Goal: Information Seeking & Learning: Learn about a topic

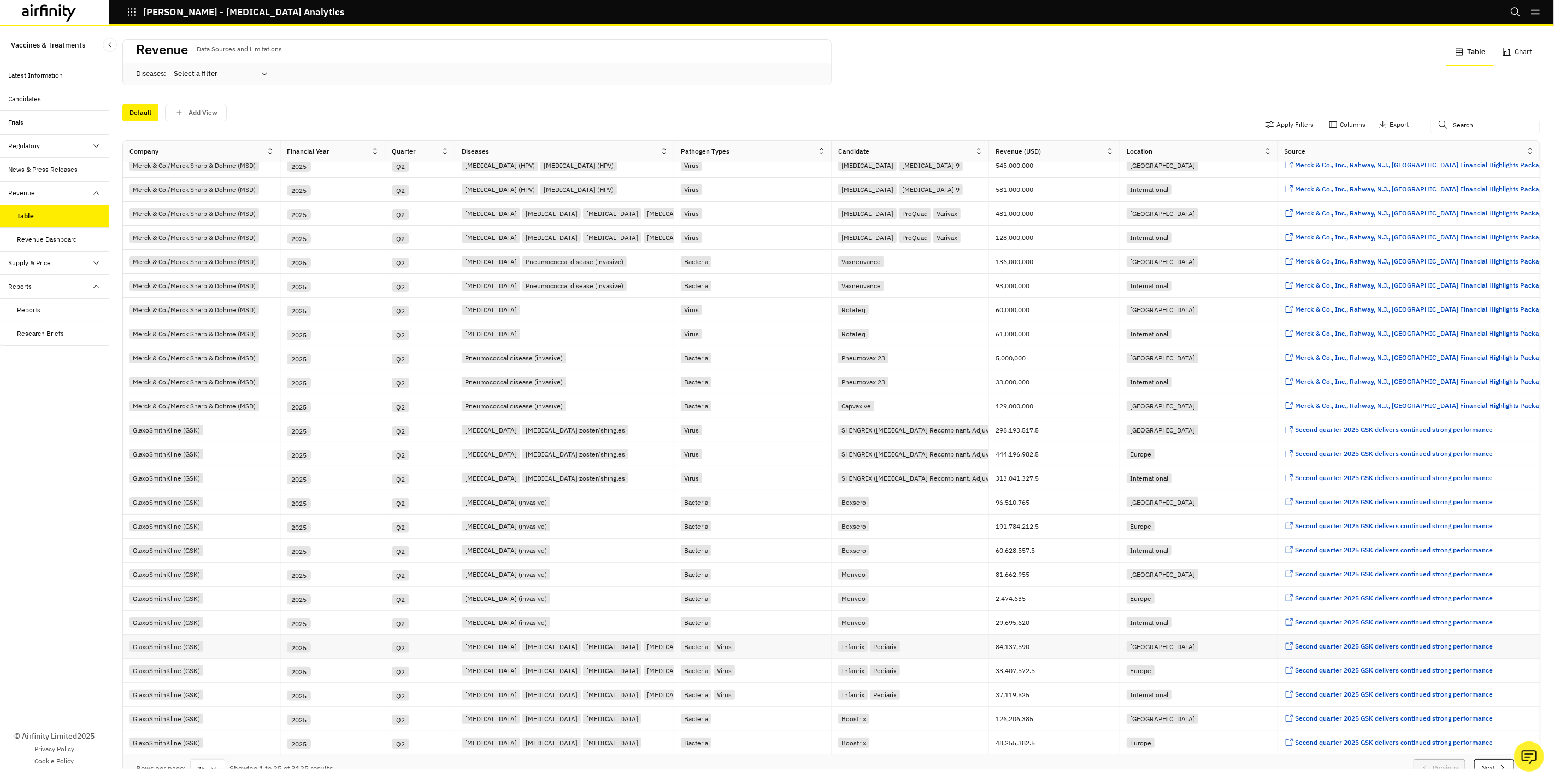
scroll to position [28, 0]
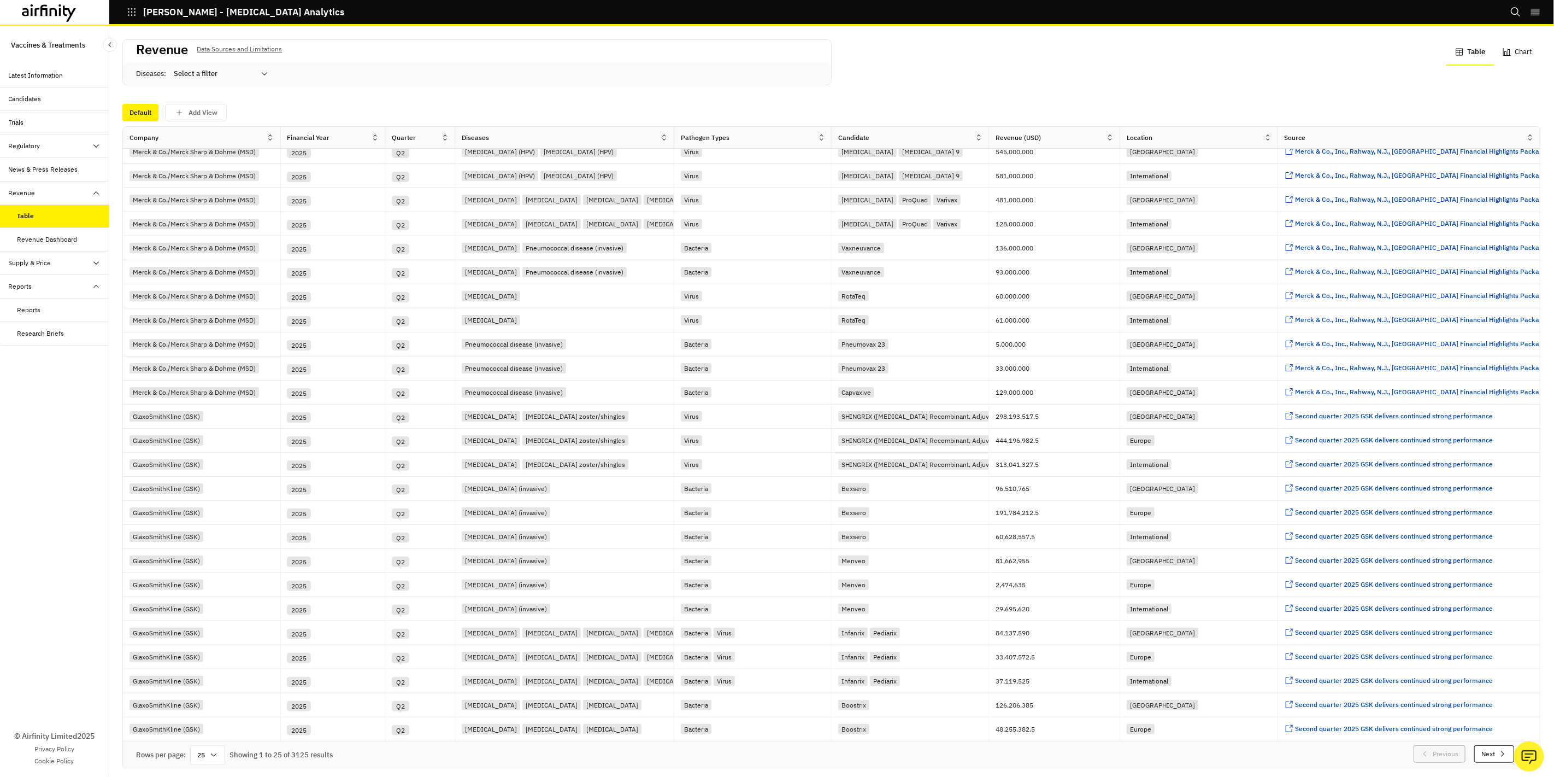
click at [214, 558] on div "25" at bounding box center [207, 755] width 35 height 20
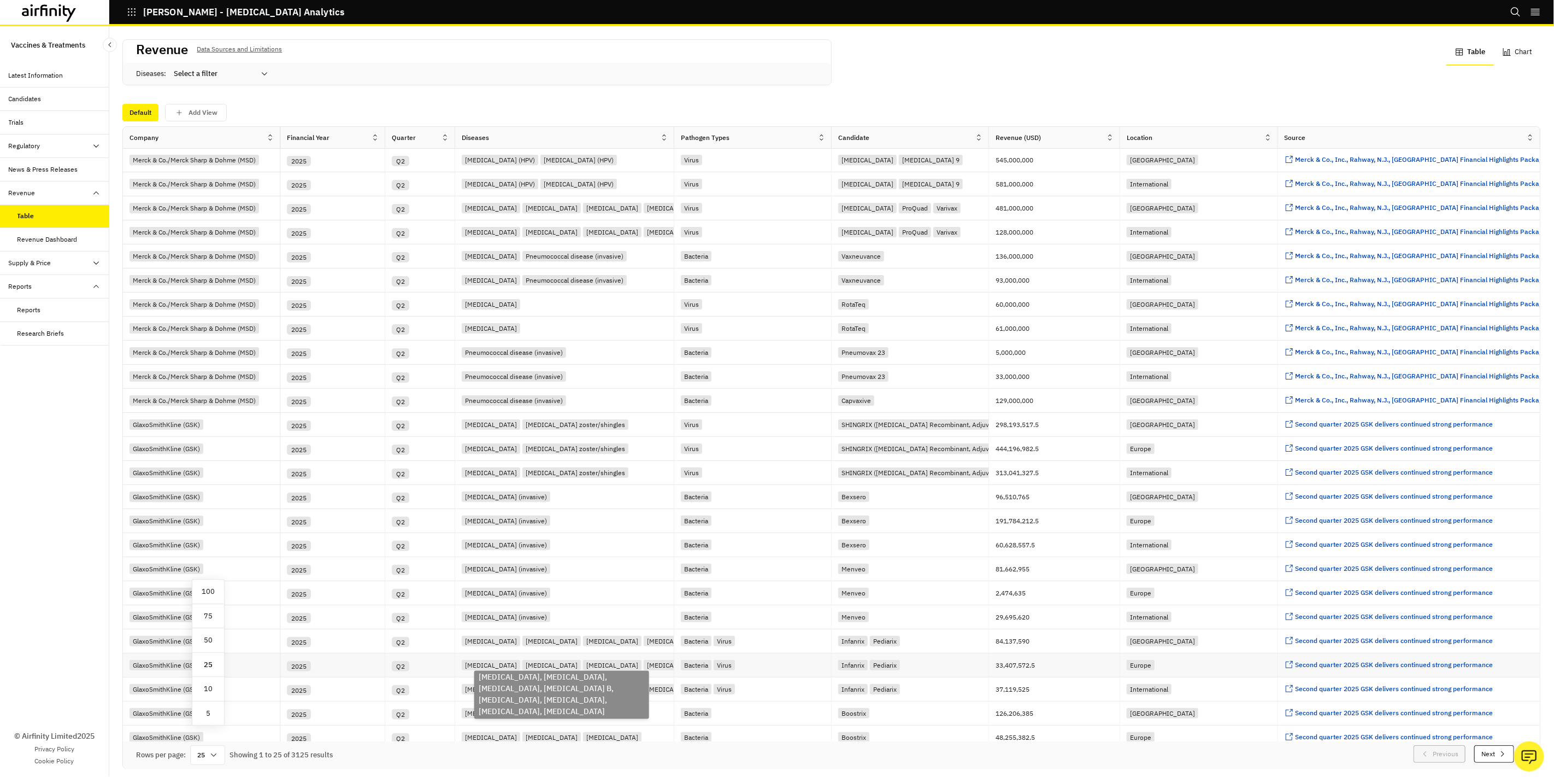
scroll to position [0, 0]
click at [231, 132] on div "Company" at bounding box center [194, 137] width 143 height 13
click at [192, 115] on p "Add View" at bounding box center [203, 113] width 29 height 8
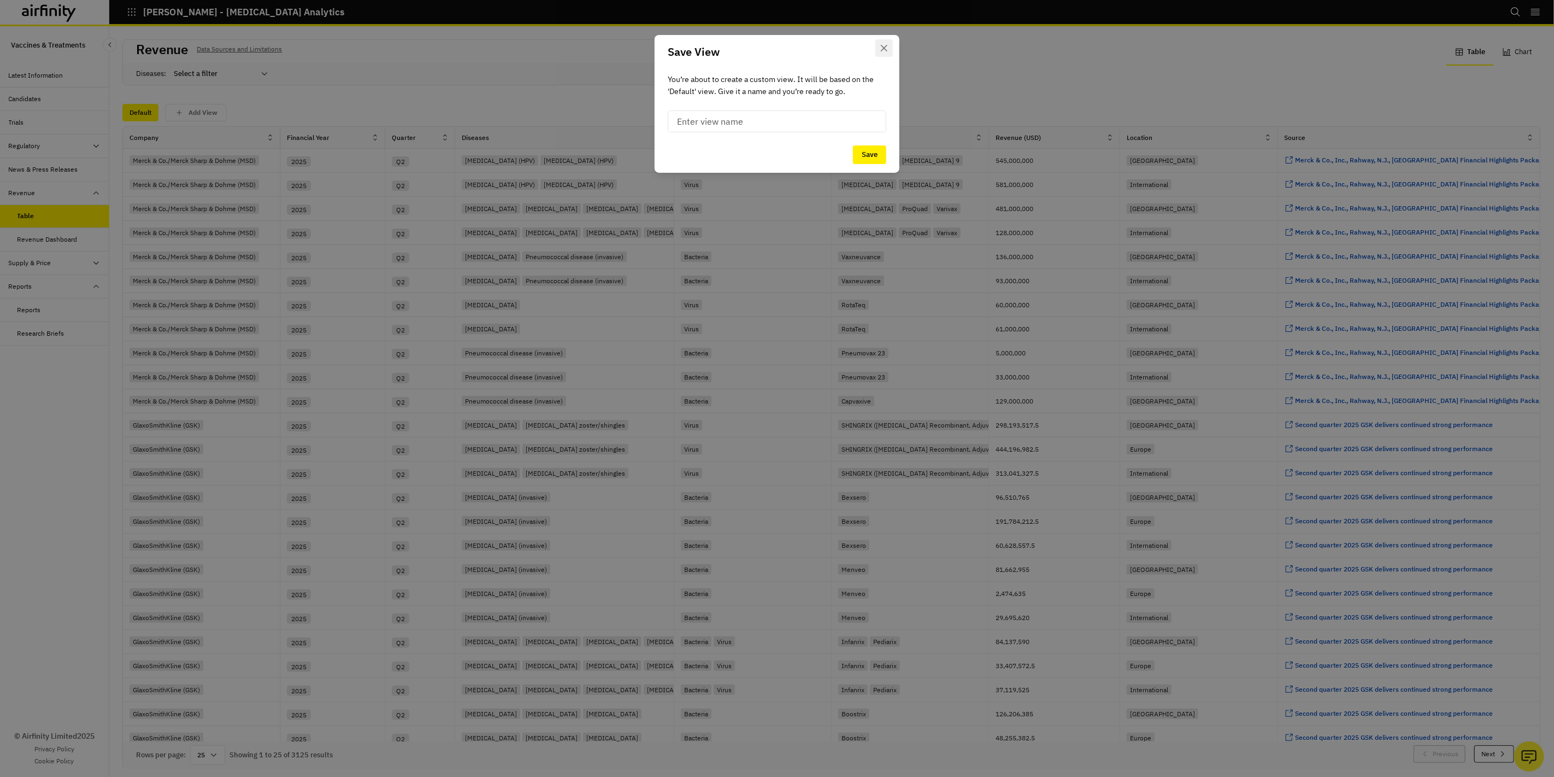
click at [885, 55] on button "Close" at bounding box center [883, 47] width 17 height 17
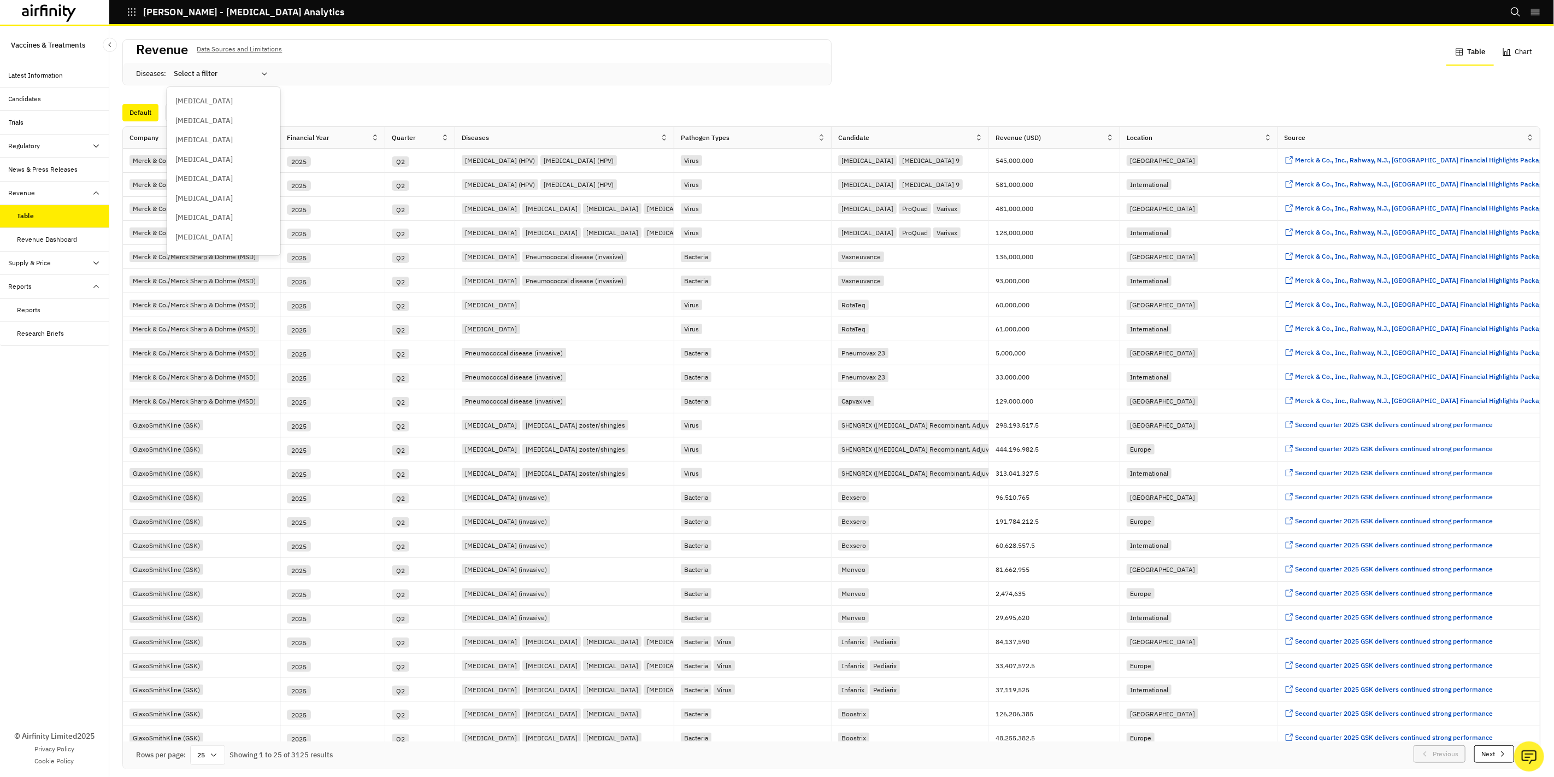
click at [261, 73] on icon at bounding box center [264, 73] width 9 height 9
click at [46, 121] on div "Trials" at bounding box center [59, 122] width 101 height 10
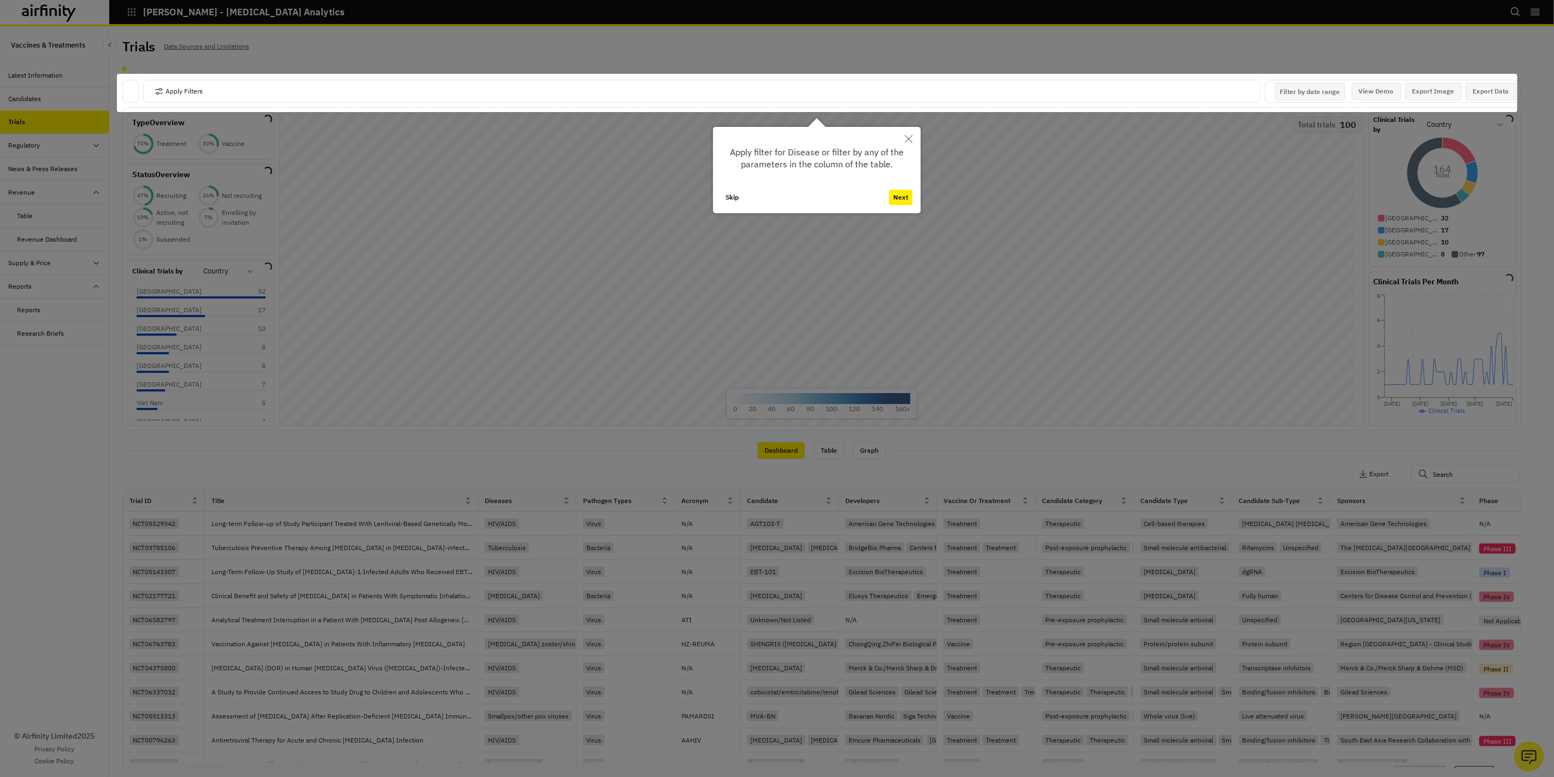
click at [909, 139] on icon "Close" at bounding box center [909, 139] width 8 height 8
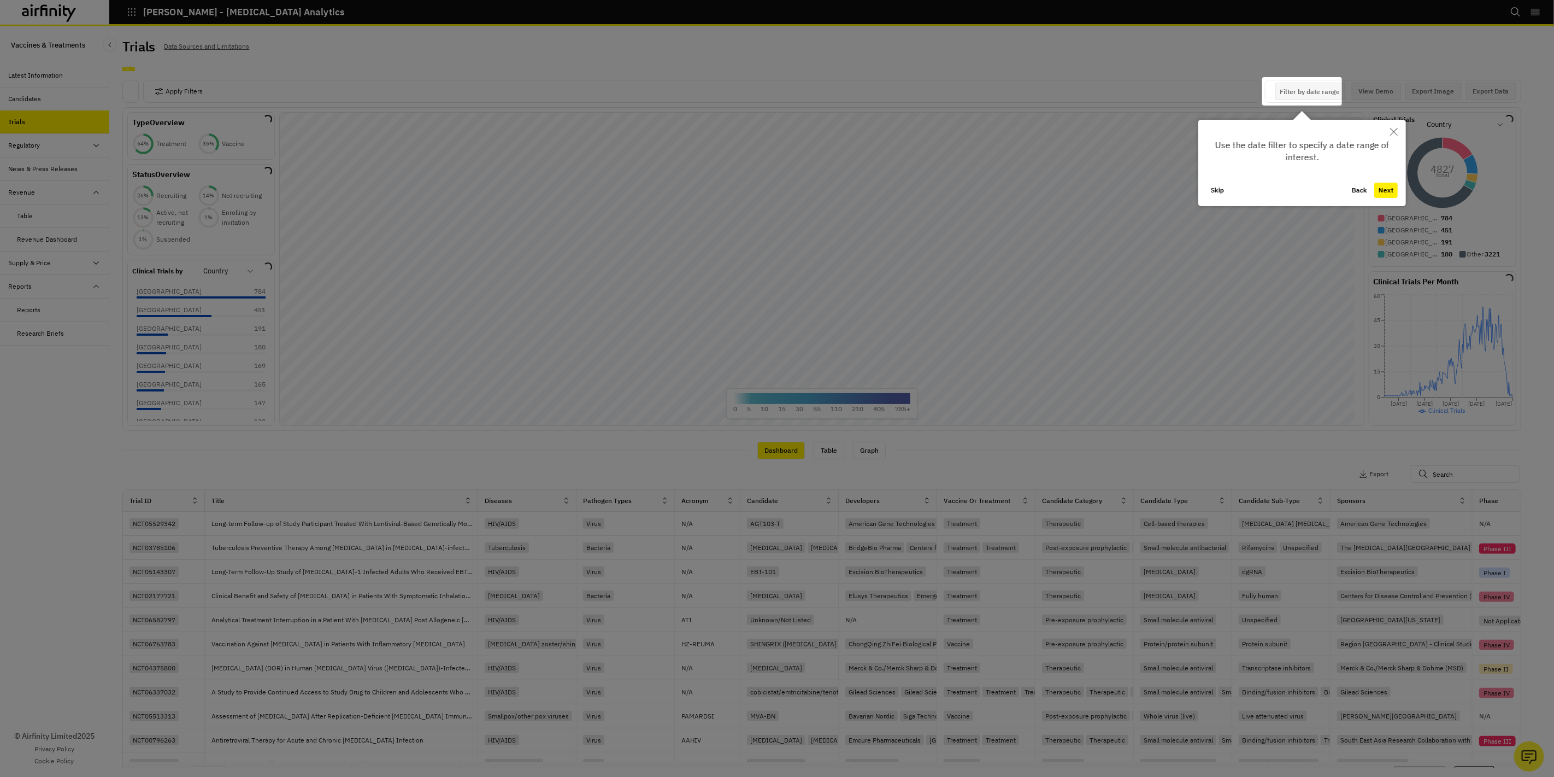
click at [1119, 133] on button "Close" at bounding box center [1394, 132] width 24 height 24
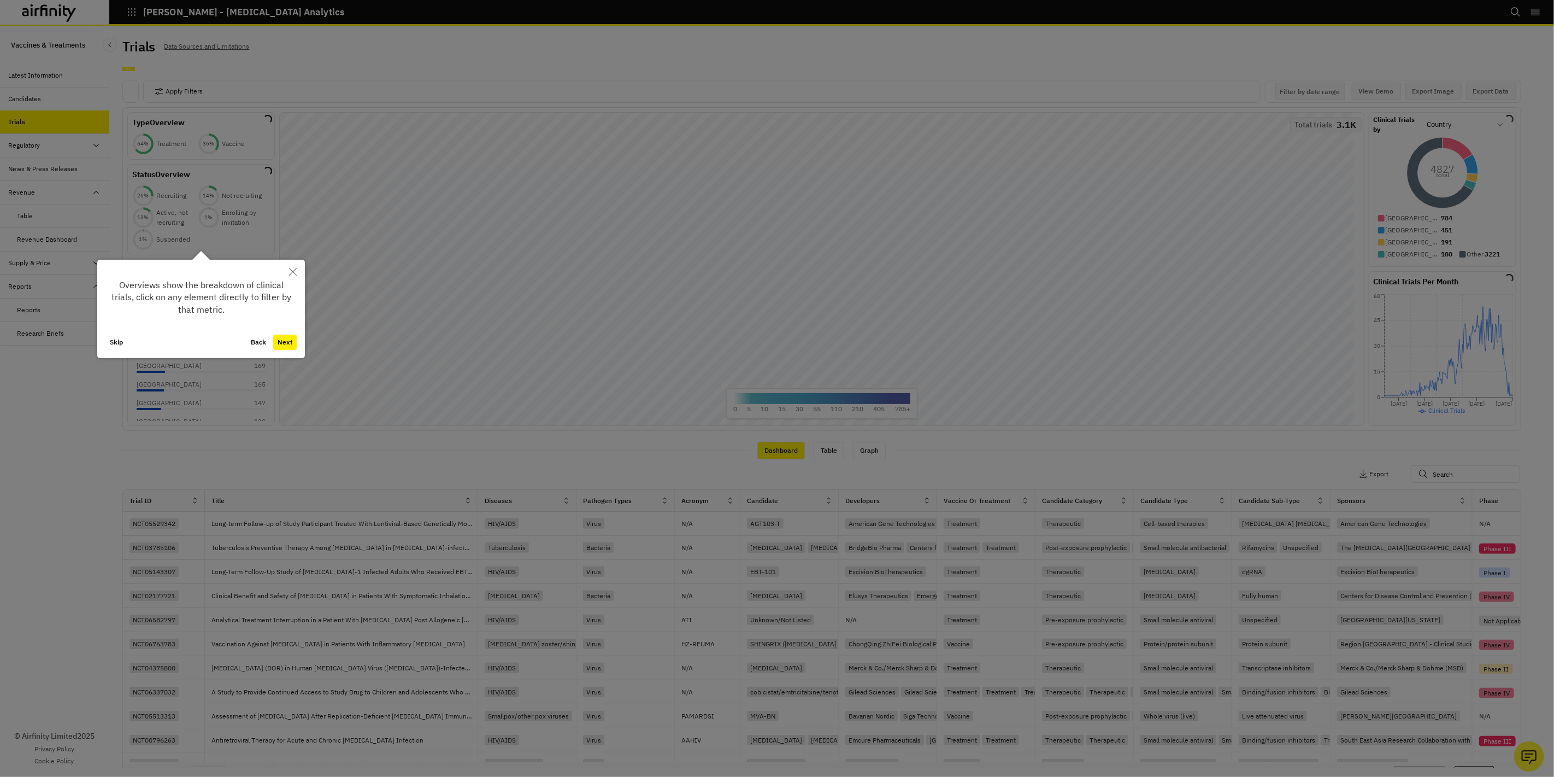
scroll to position [15, 0]
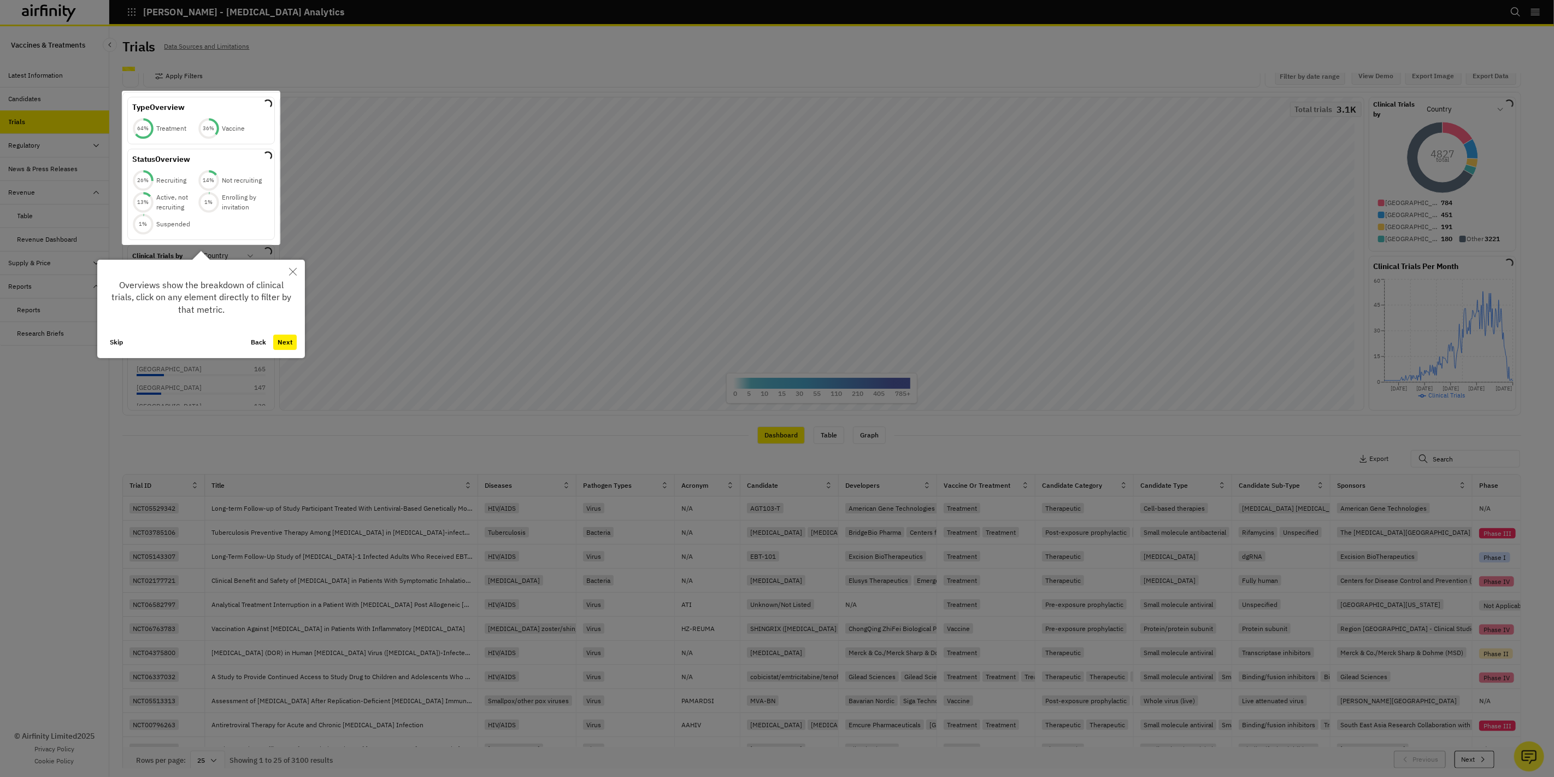
click at [293, 272] on icon "Close" at bounding box center [293, 272] width 8 height 8
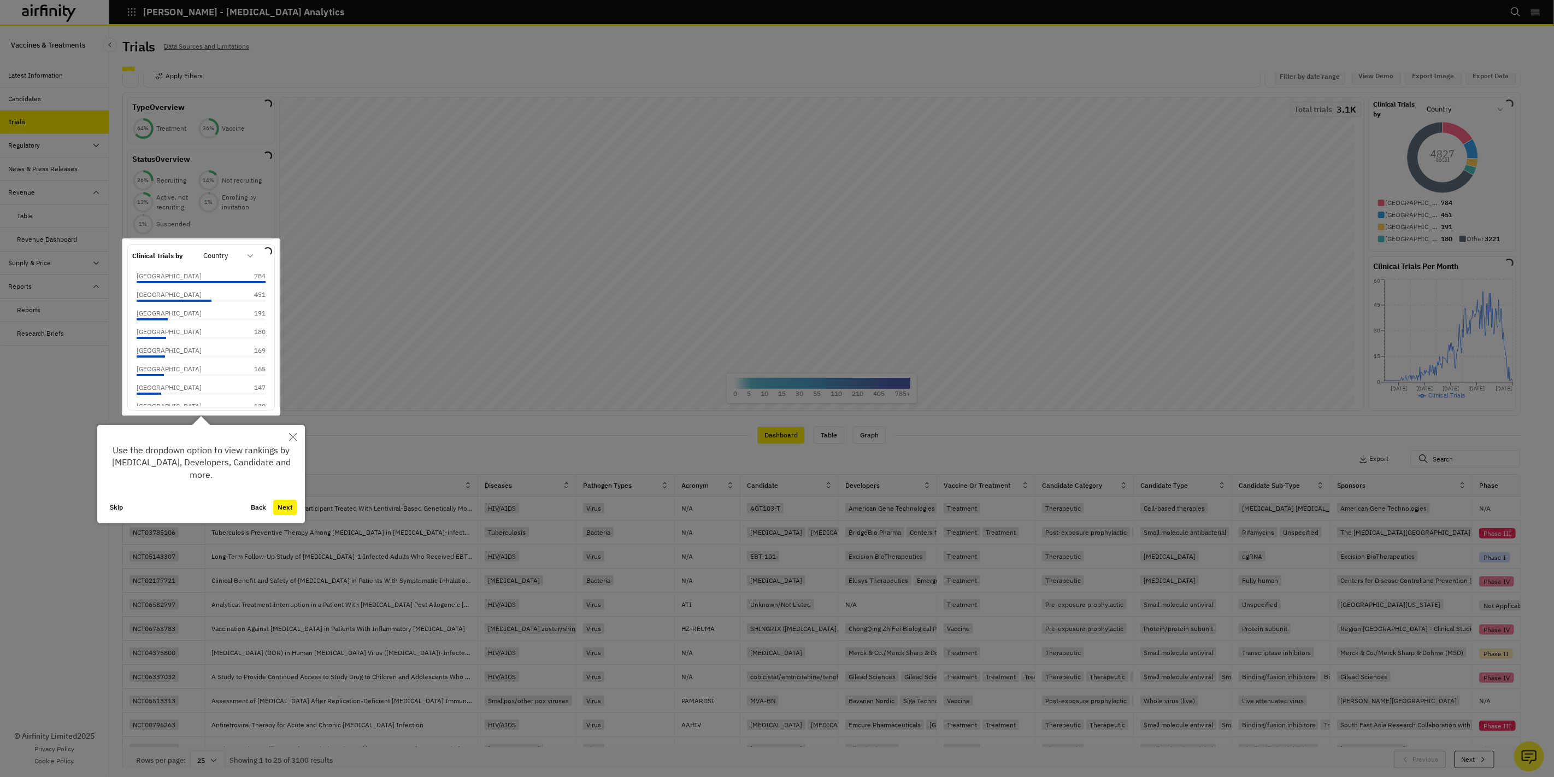
scroll to position [22, 0]
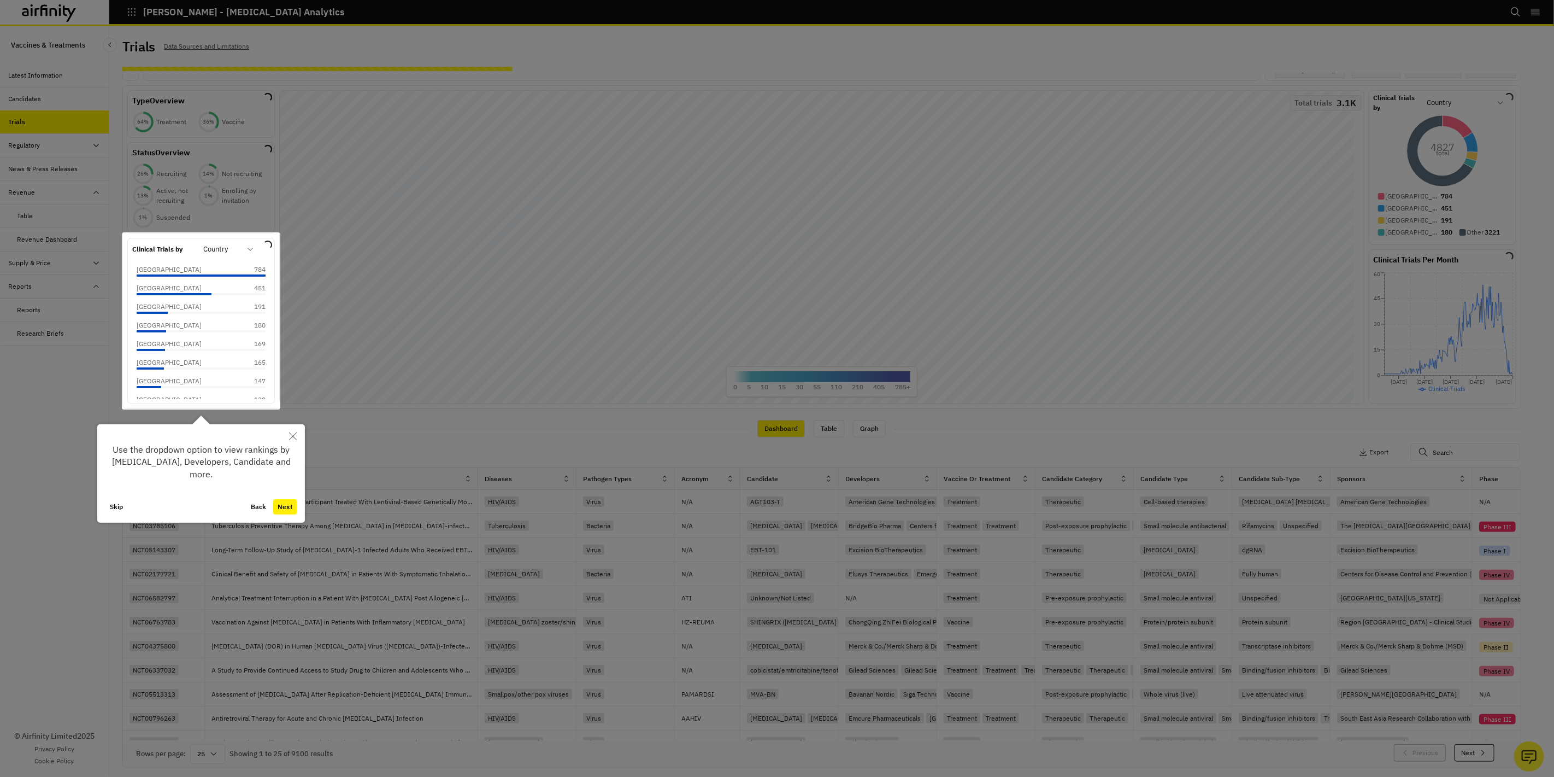
click at [293, 434] on icon "Close" at bounding box center [293, 436] width 8 height 8
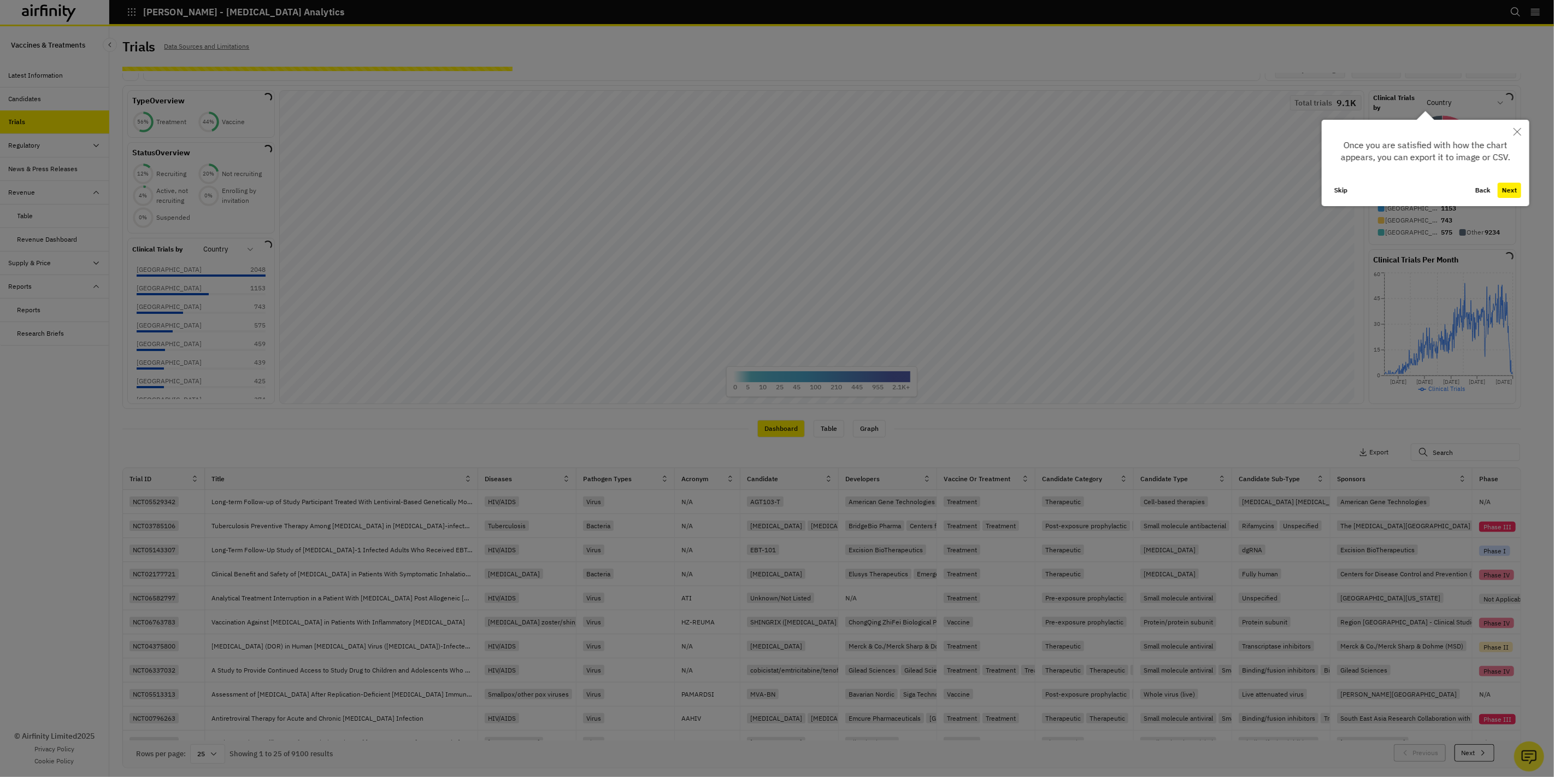
scroll to position [0, 0]
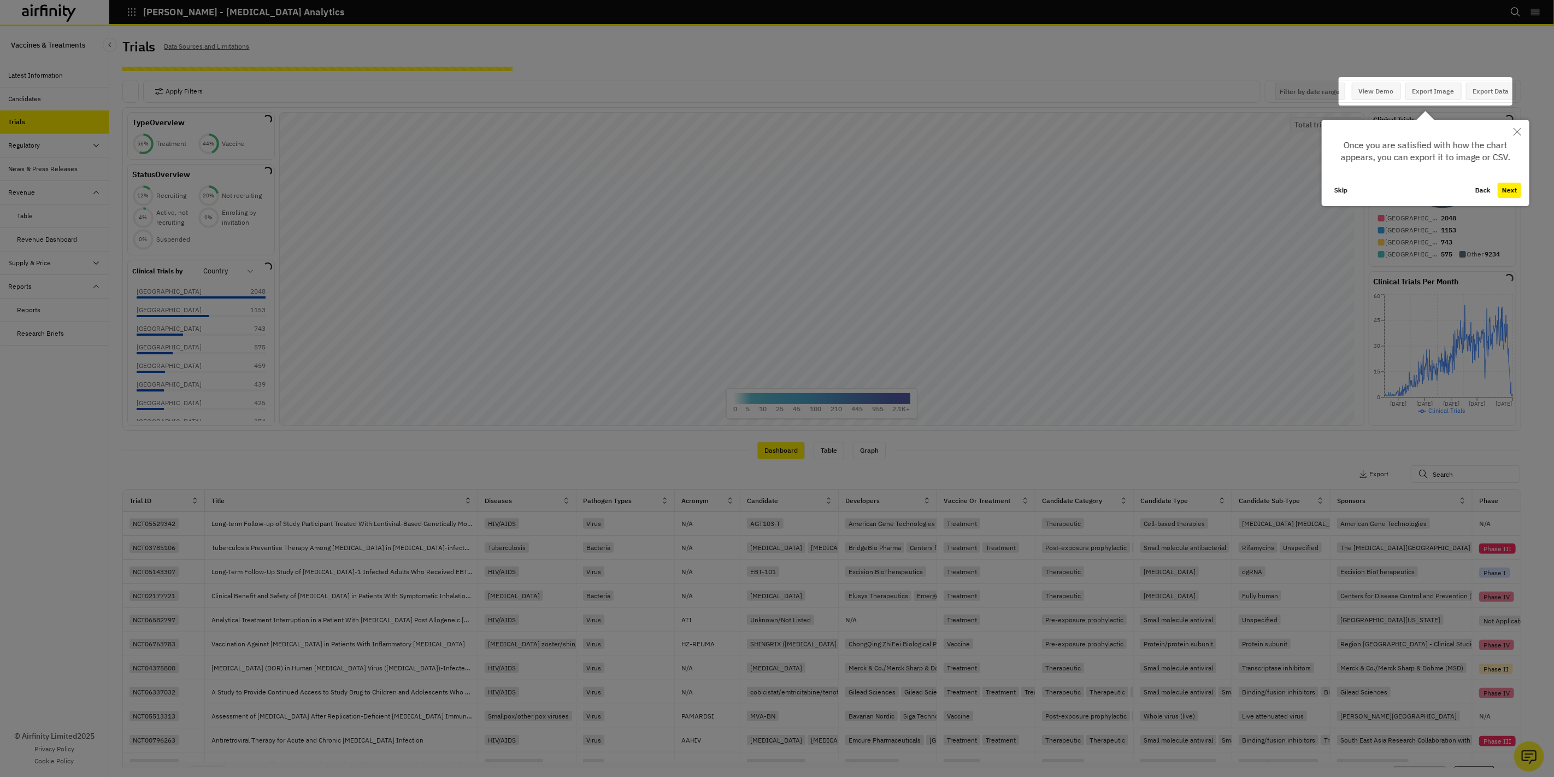
click at [250, 271] on div at bounding box center [777, 388] width 1554 height 777
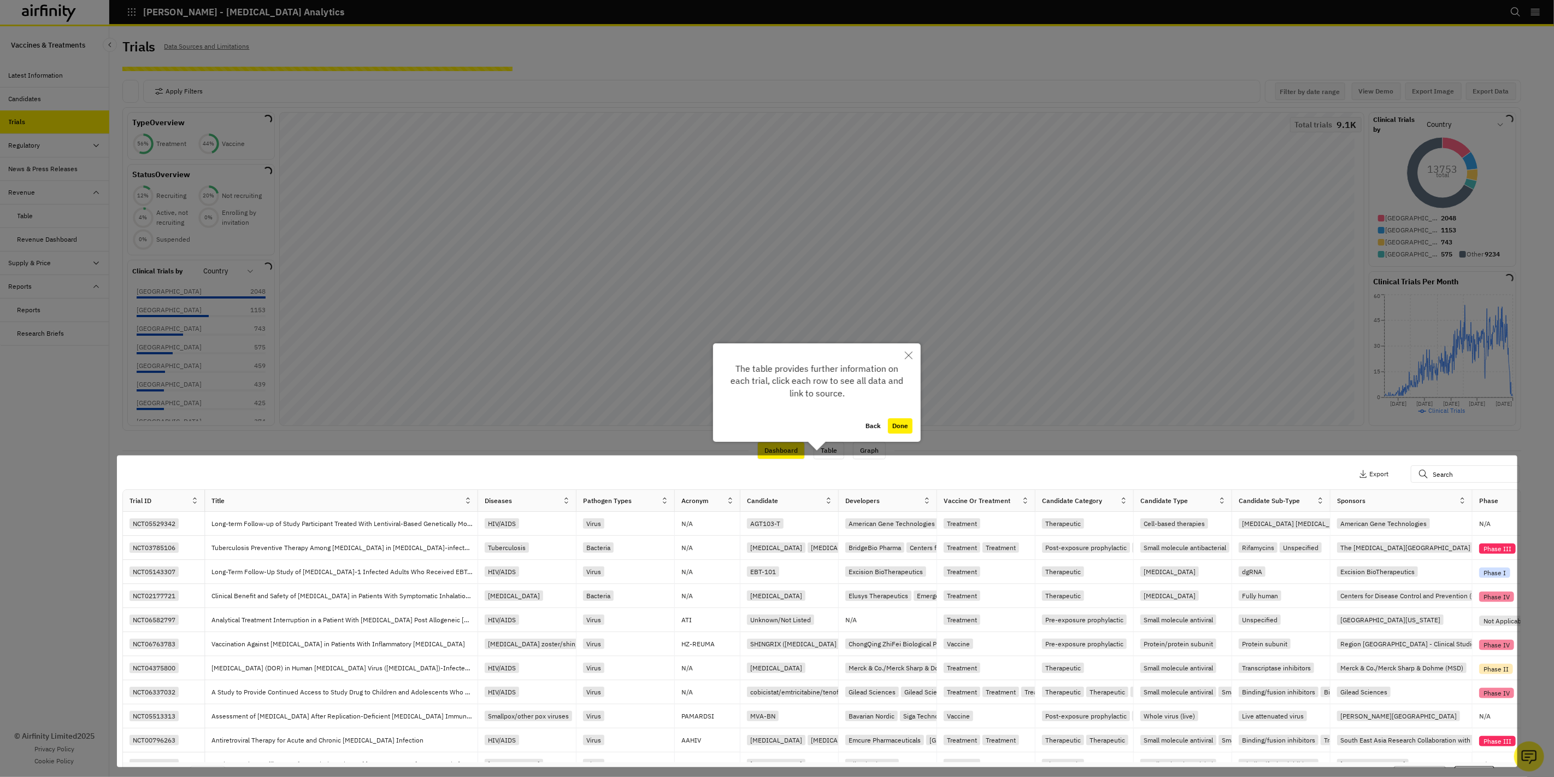
scroll to position [22, 0]
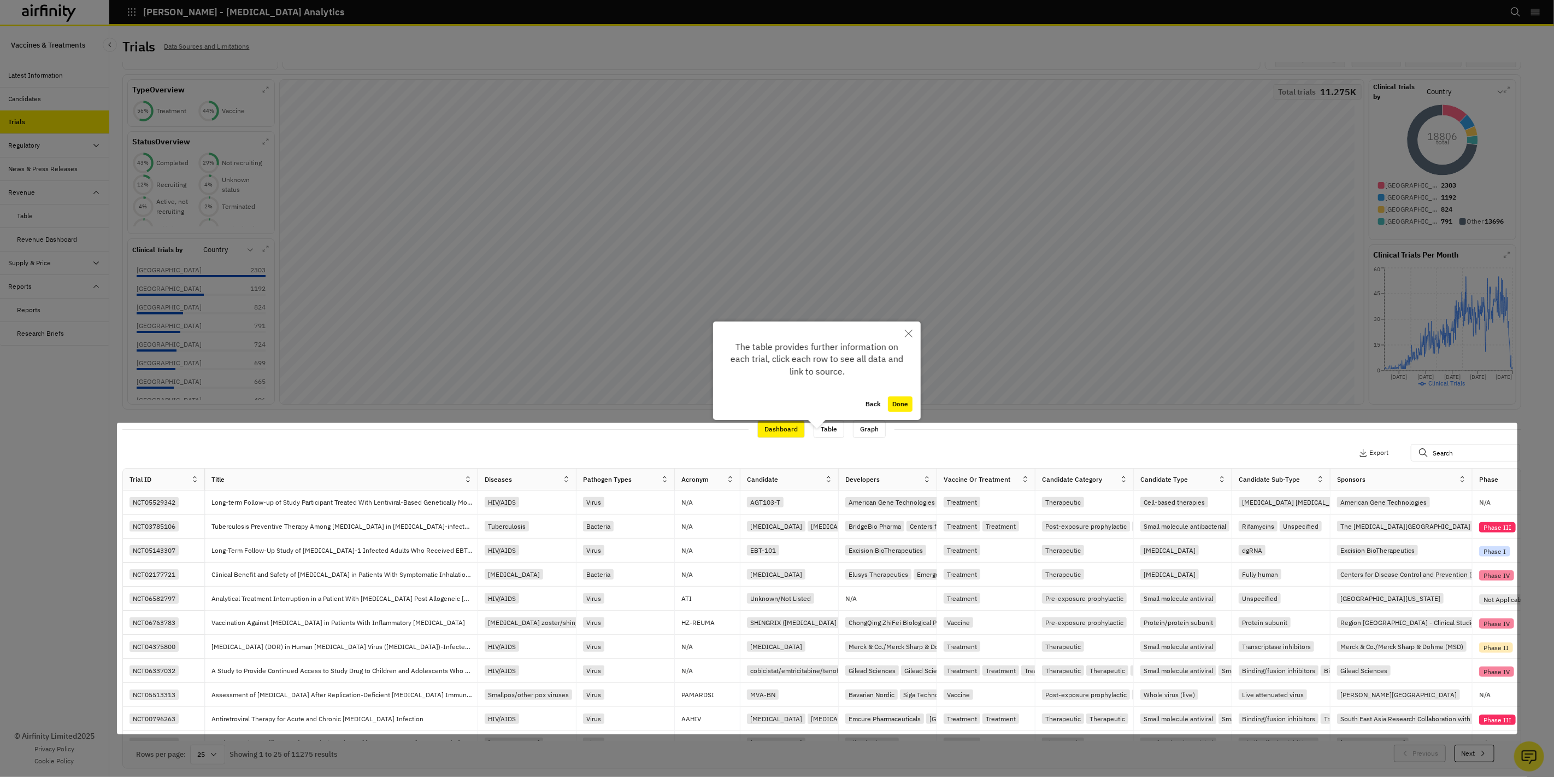
click at [909, 337] on button "Close" at bounding box center [909, 333] width 24 height 24
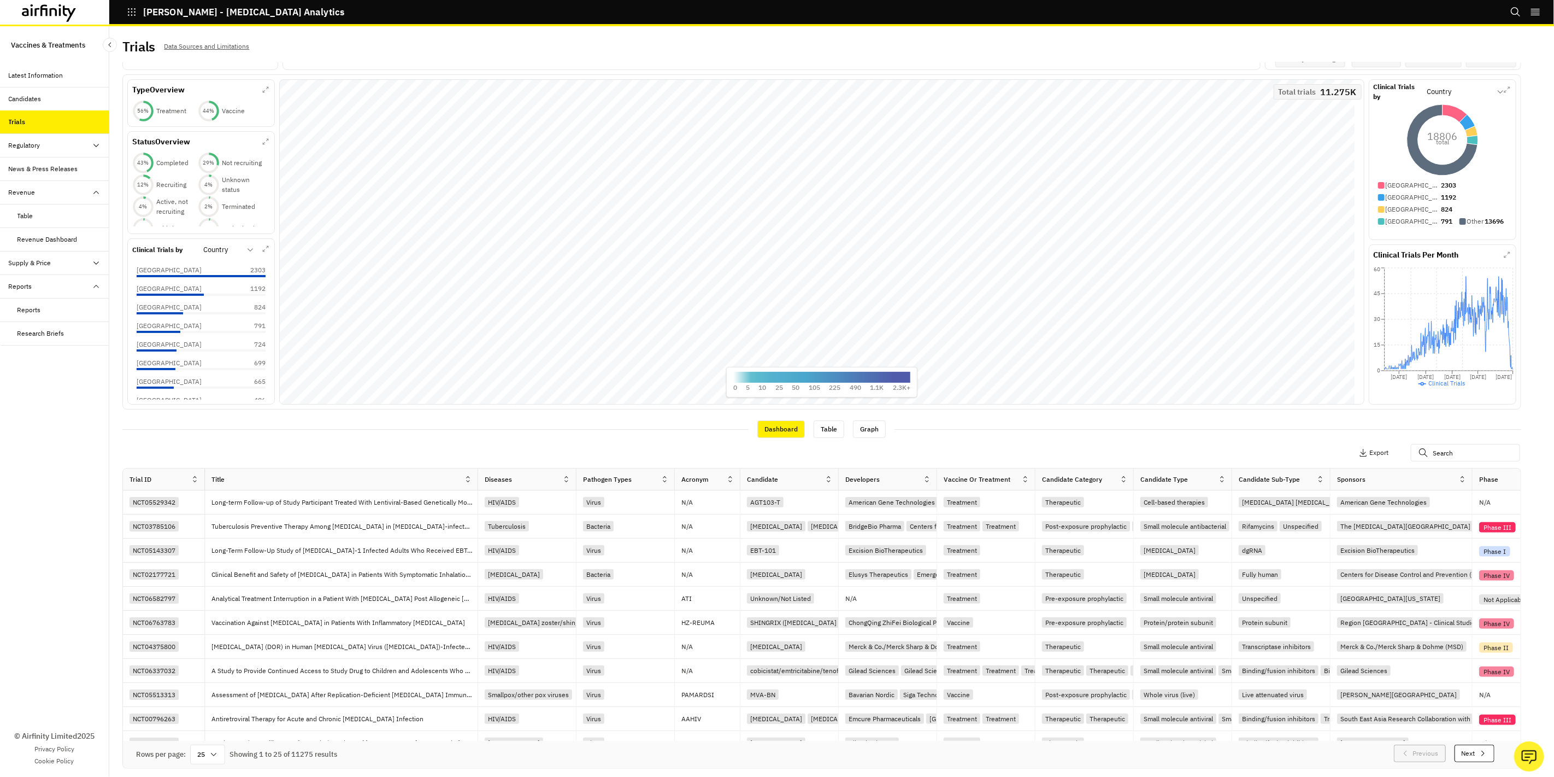
click at [1119, 14] on icon "right-menu" at bounding box center [1535, 12] width 11 height 11
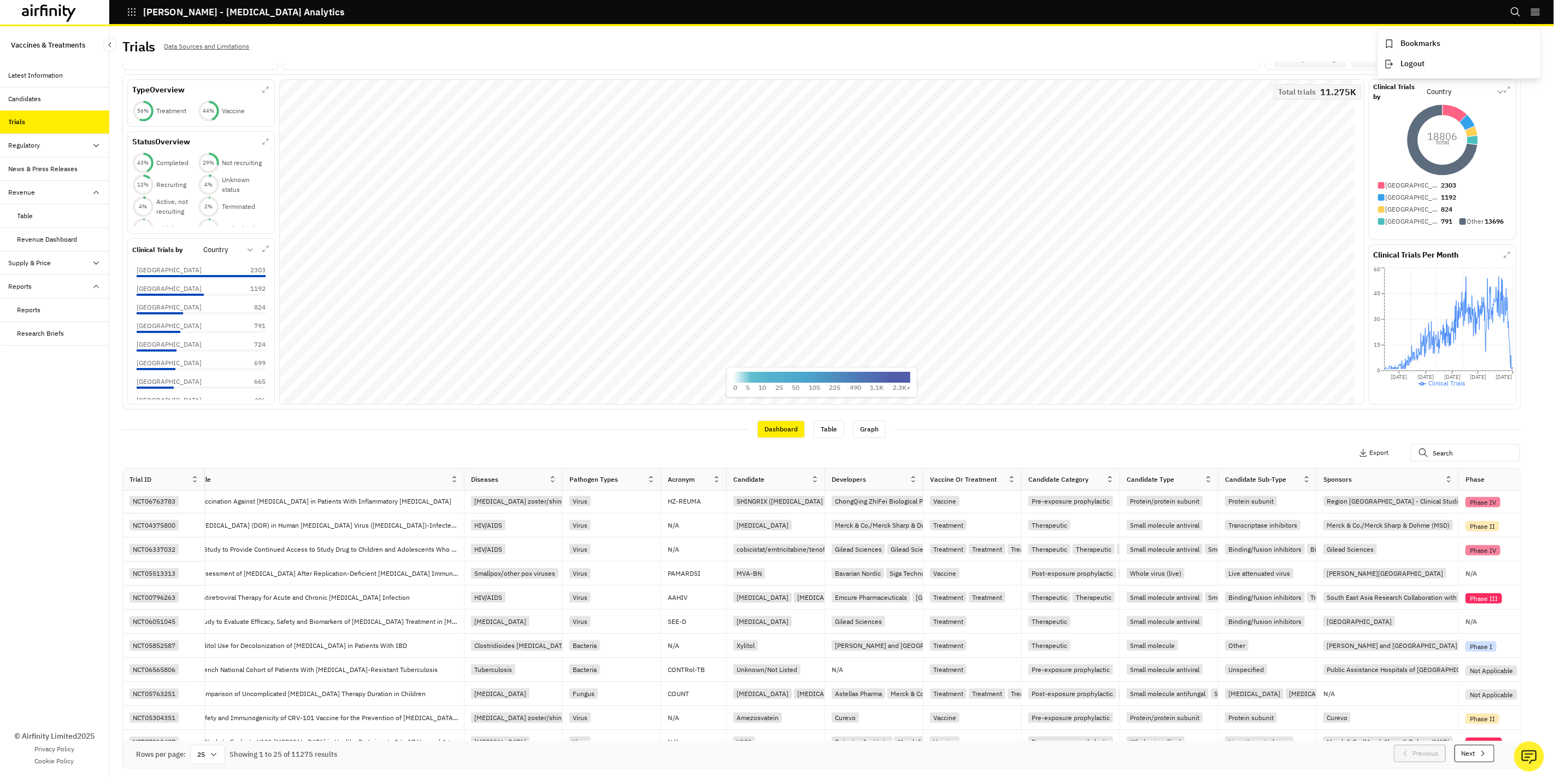
scroll to position [121, 0]
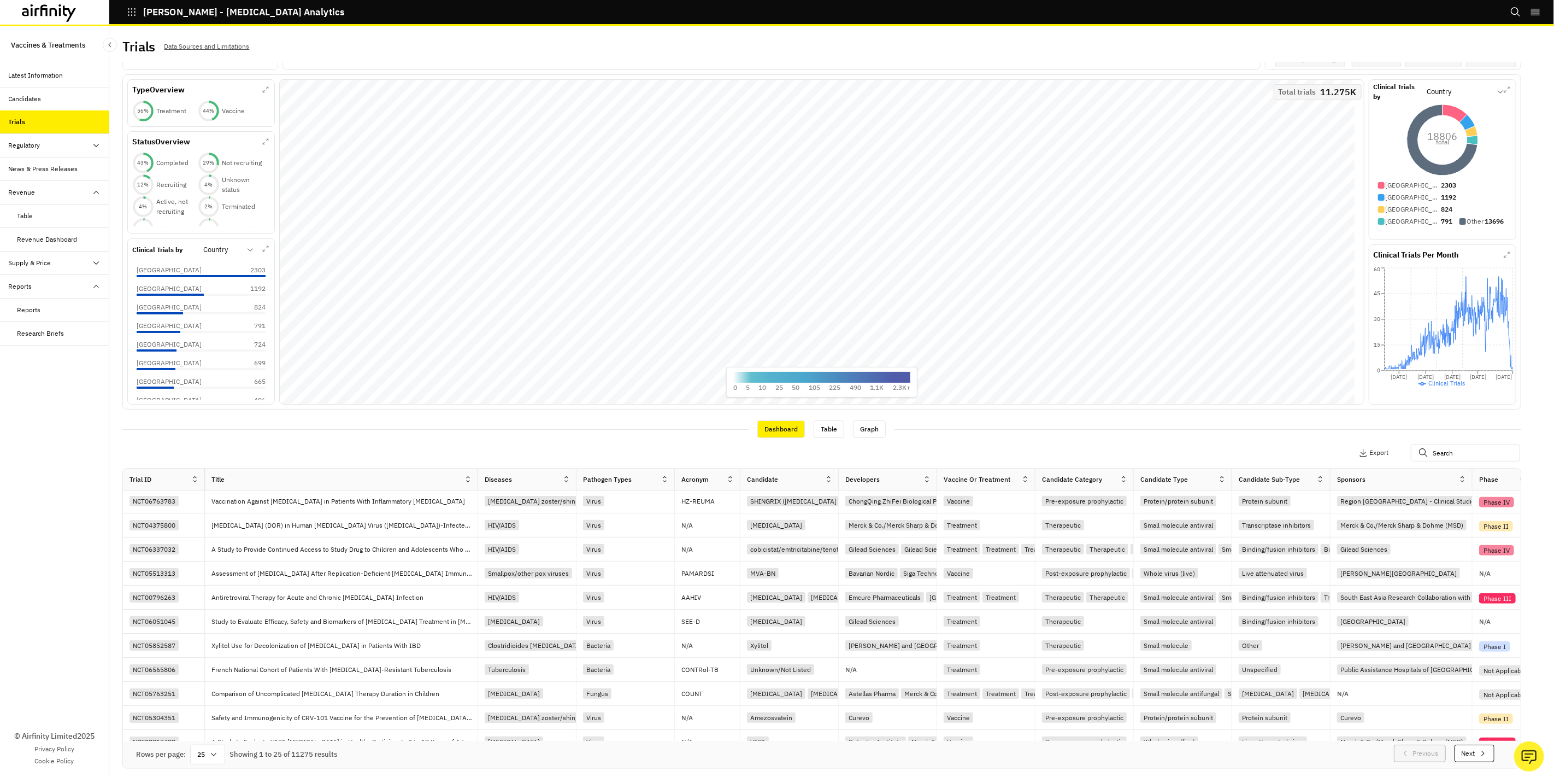
click at [42, 93] on div "Candidates" at bounding box center [54, 98] width 109 height 23
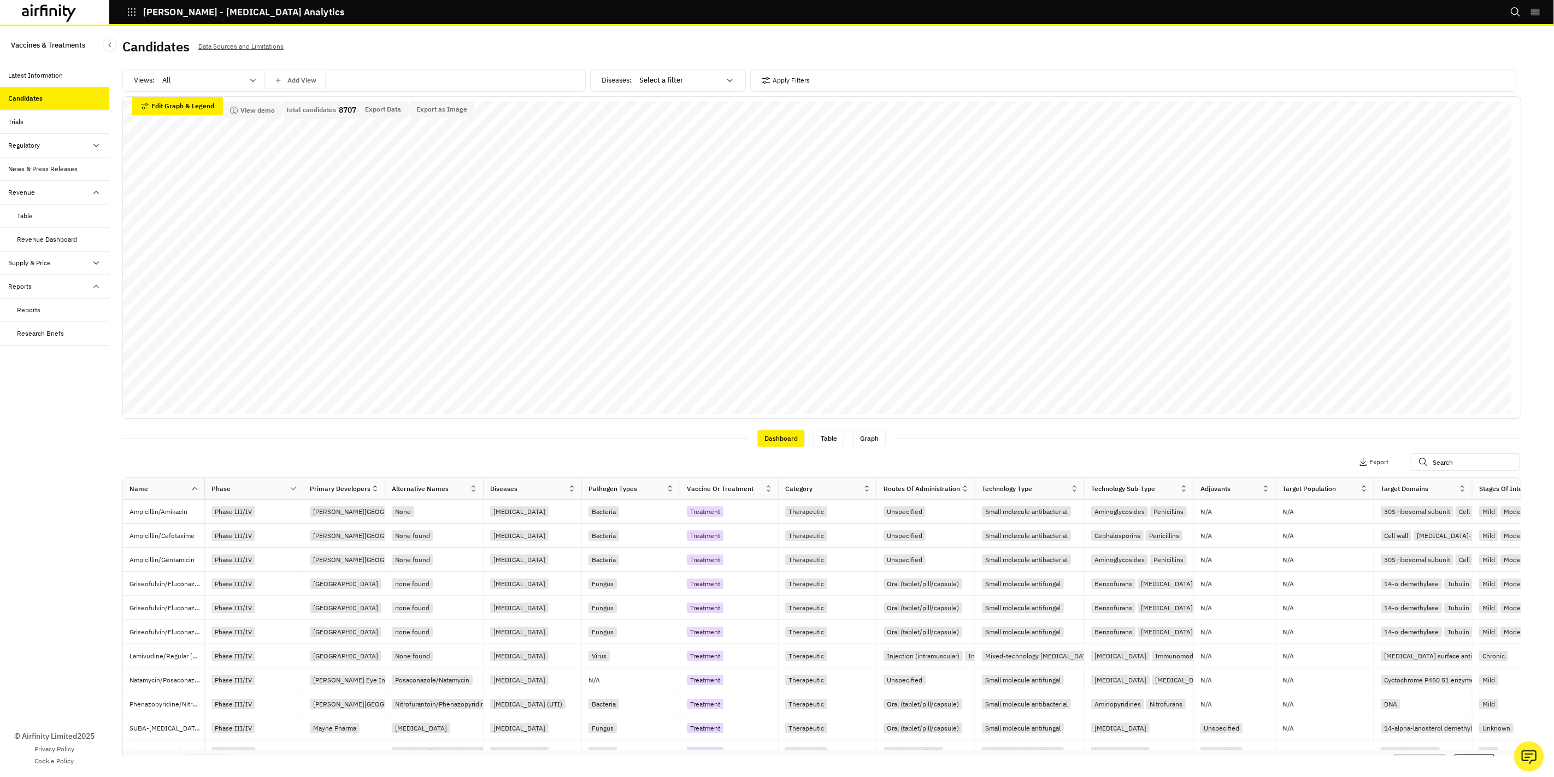
click at [266, 750] on div "Rows per page: 25 Showing 1 to 25 of 7790 results Previous Next" at bounding box center [822, 763] width 1398 height 27
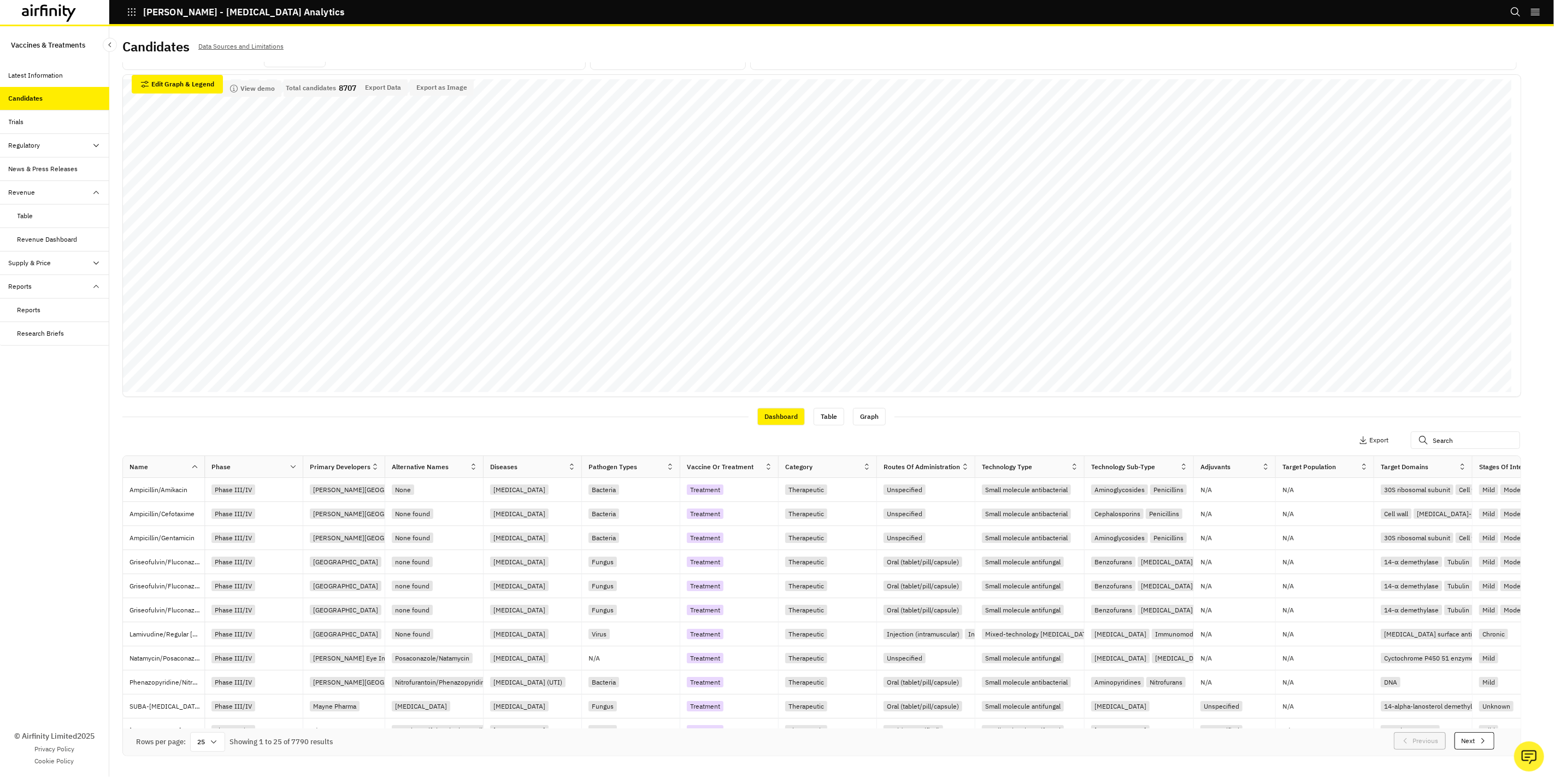
click at [268, 749] on div "Rows per page: 25 Showing 1 to 25 of 7790 results Previous Next" at bounding box center [822, 741] width 1398 height 27
drag, startPoint x: 275, startPoint y: 730, endPoint x: 323, endPoint y: 730, distance: 47.5
click at [323, 730] on div "Rows per page: 25 Showing 1 to 25 of 7790 results Previous Next" at bounding box center [822, 741] width 1398 height 27
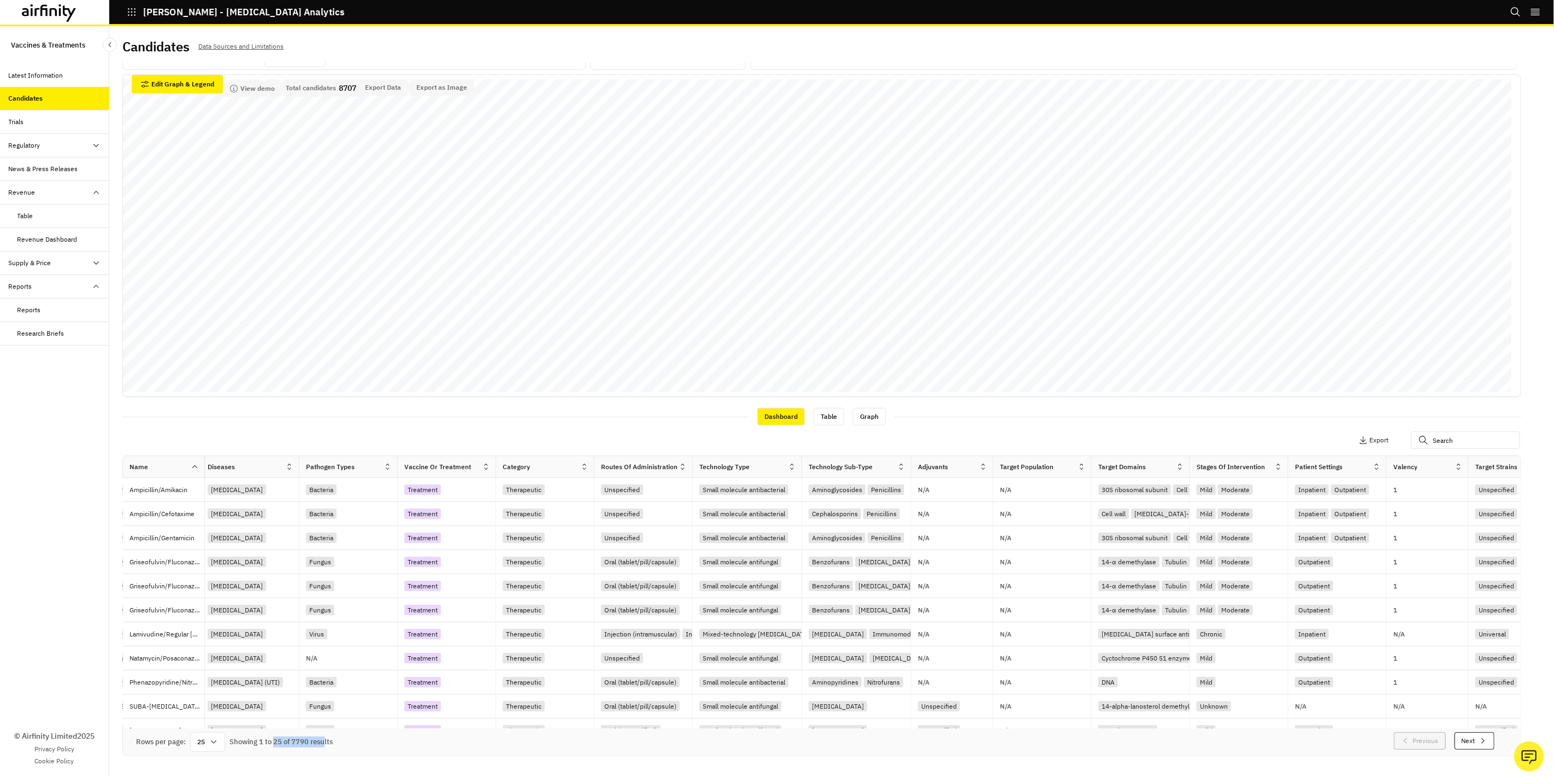
scroll to position [0, 790]
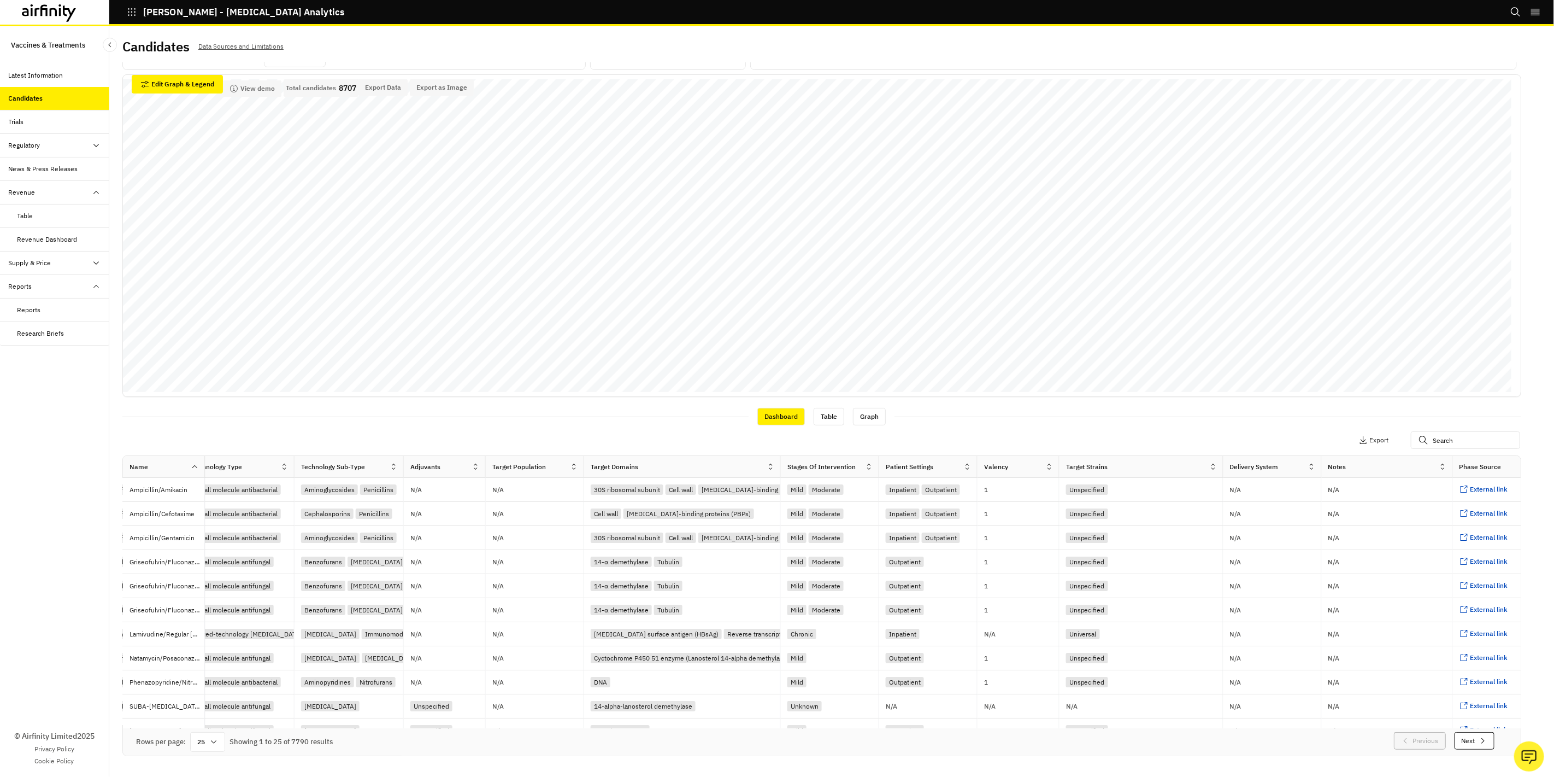
drag, startPoint x: 680, startPoint y: 468, endPoint x: 779, endPoint y: 471, distance: 98.4
click at [779, 471] on div at bounding box center [780, 466] width 5 height 13
click at [260, 92] on button "View demo" at bounding box center [252, 88] width 58 height 16
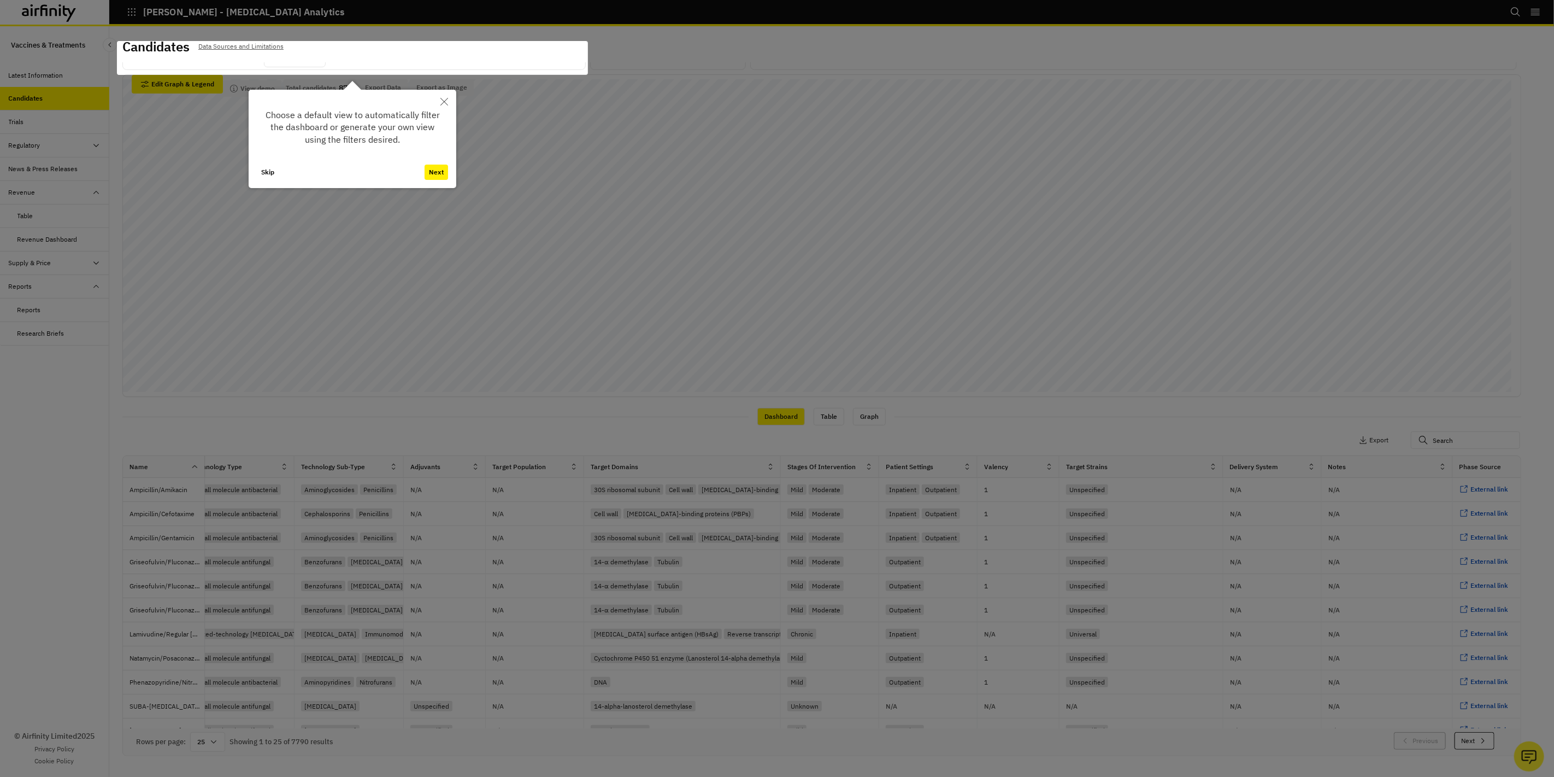
click at [445, 102] on icon "Close" at bounding box center [444, 102] width 8 height 8
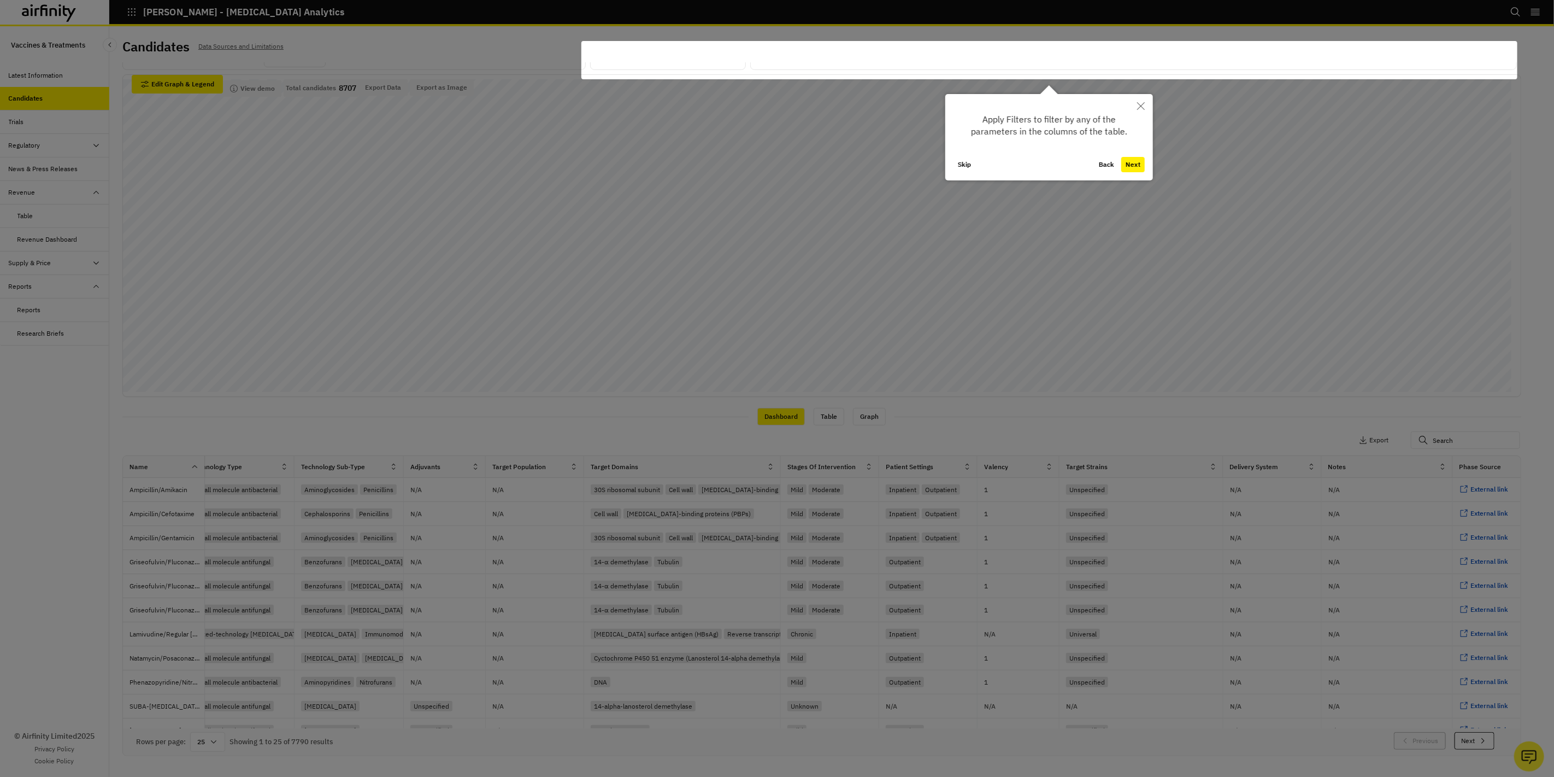
click at [1143, 107] on icon "Close" at bounding box center [1141, 106] width 8 height 8
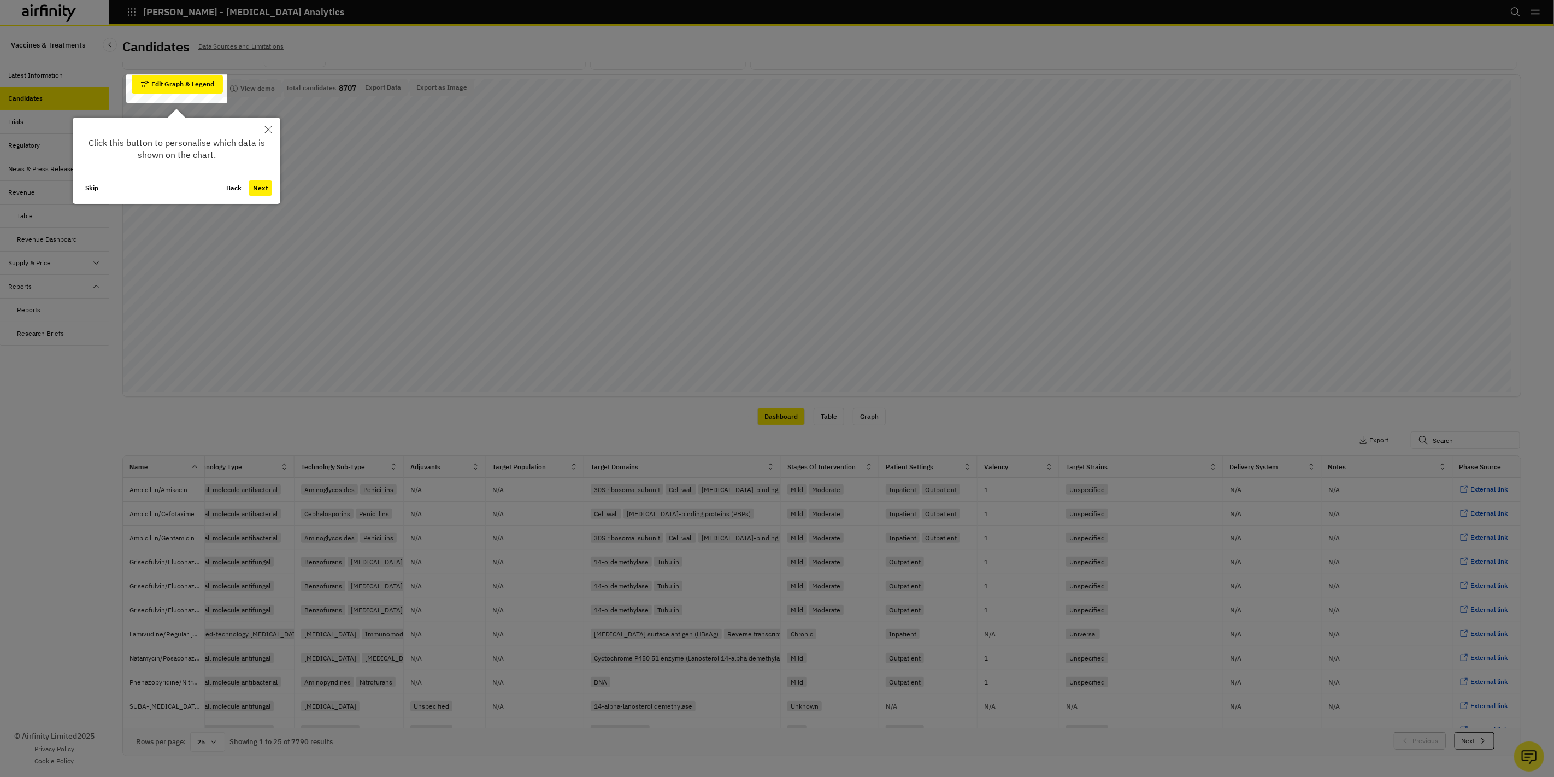
click at [268, 124] on button "Close" at bounding box center [268, 129] width 24 height 24
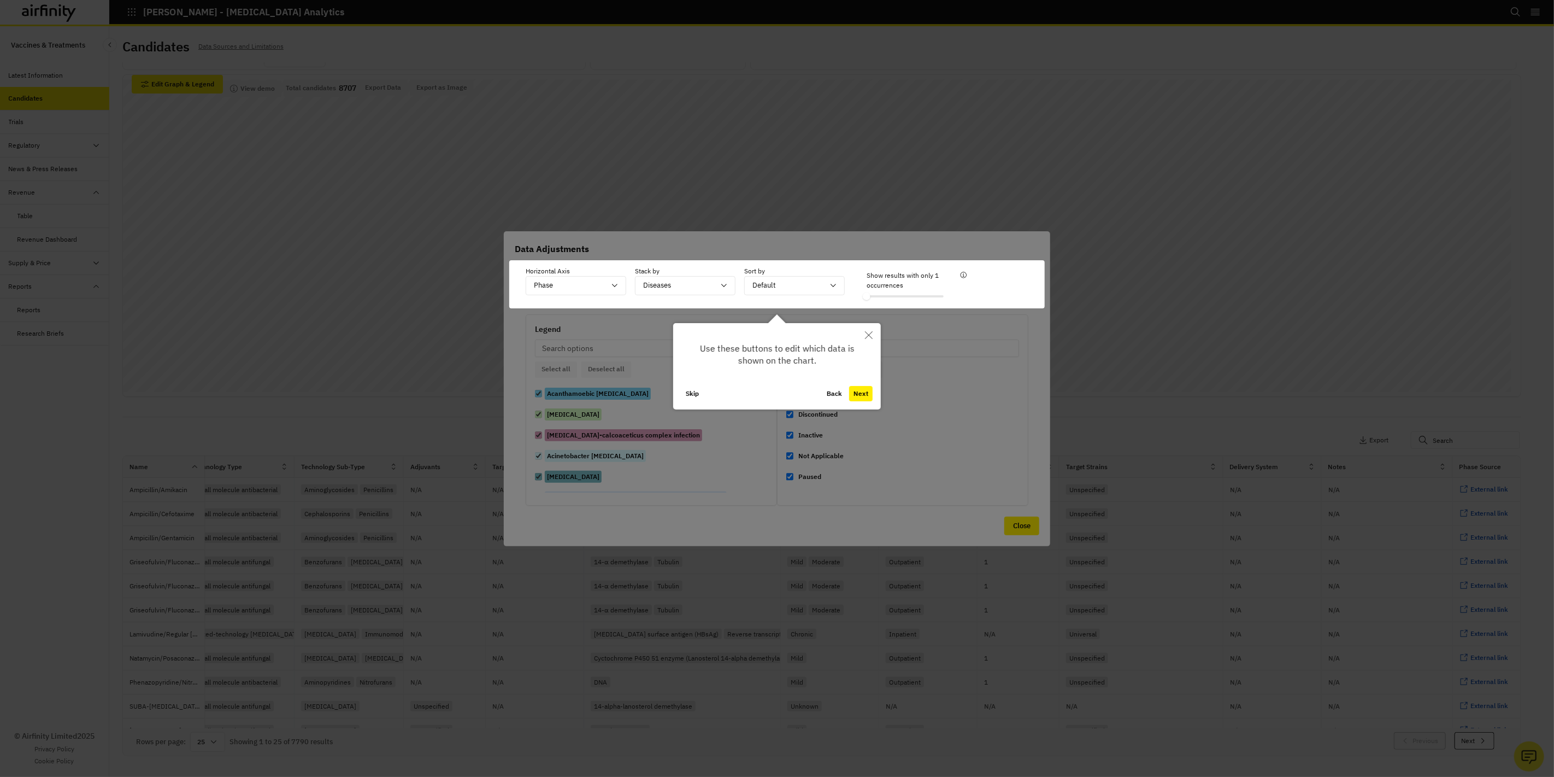
click at [865, 394] on button "Next" at bounding box center [860, 393] width 23 height 15
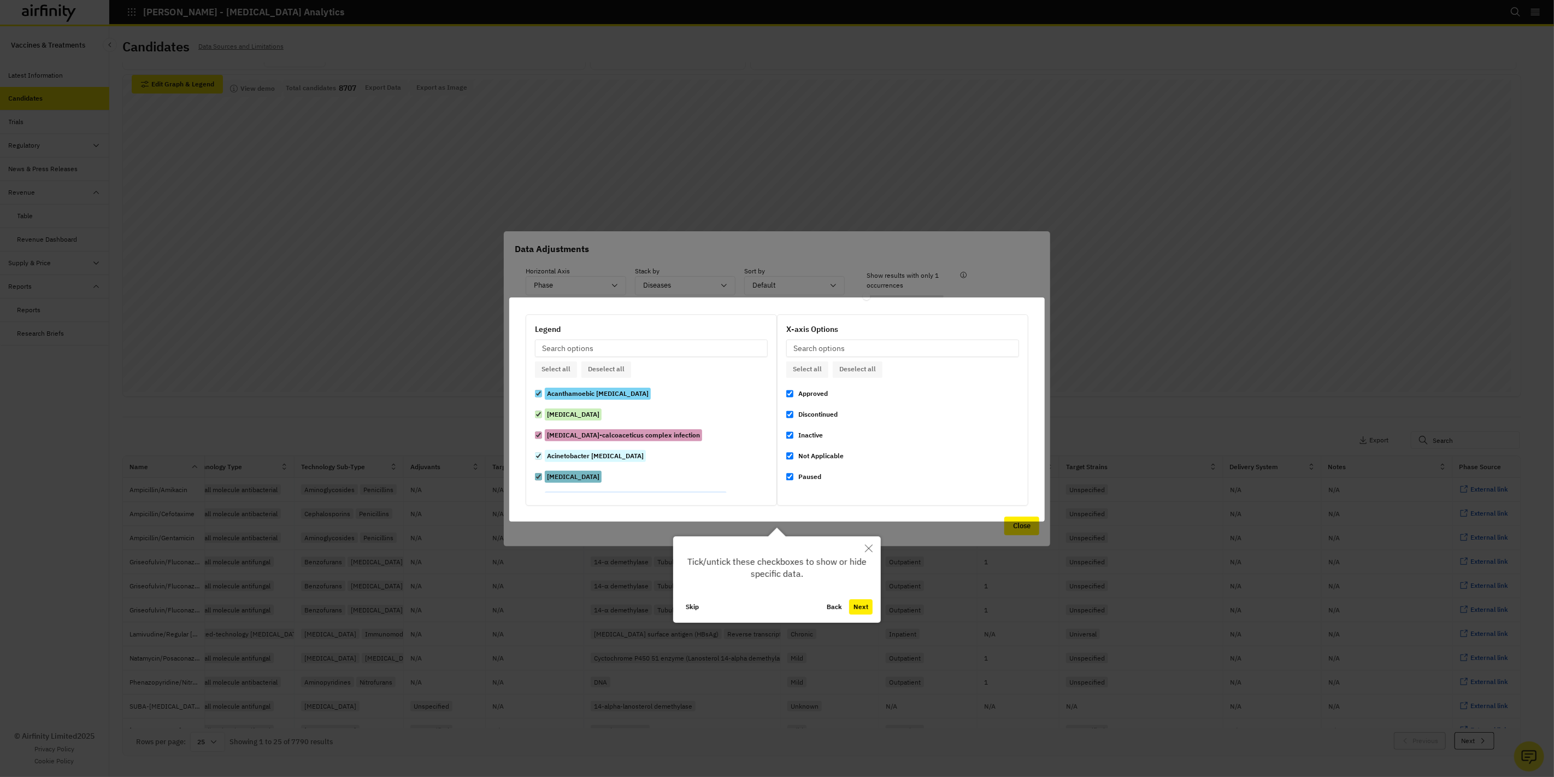
click at [859, 614] on button "Next" at bounding box center [860, 606] width 23 height 15
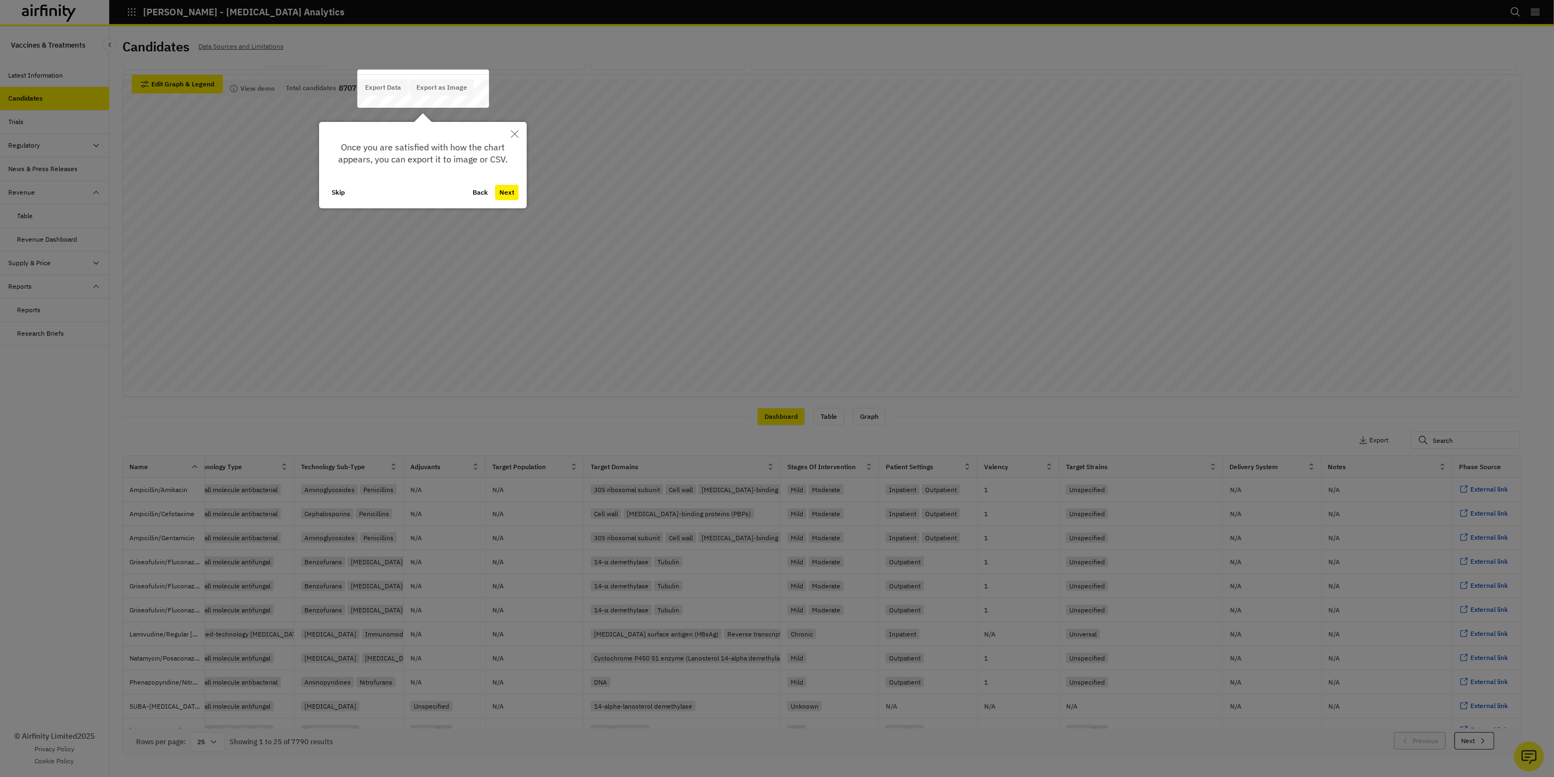
click at [512, 195] on button "Next" at bounding box center [506, 192] width 23 height 15
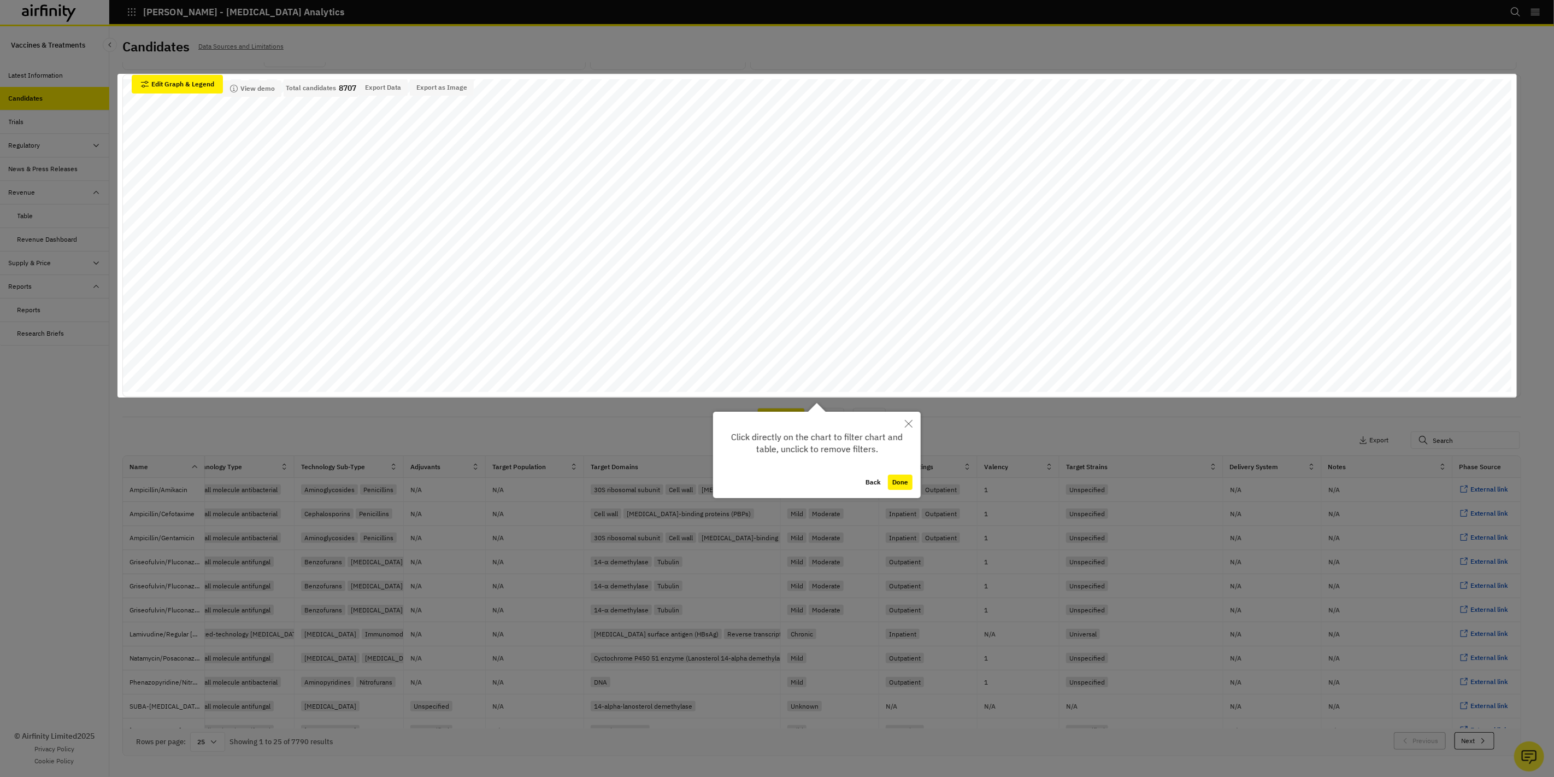
click at [895, 482] on button "Done" at bounding box center [900, 481] width 25 height 15
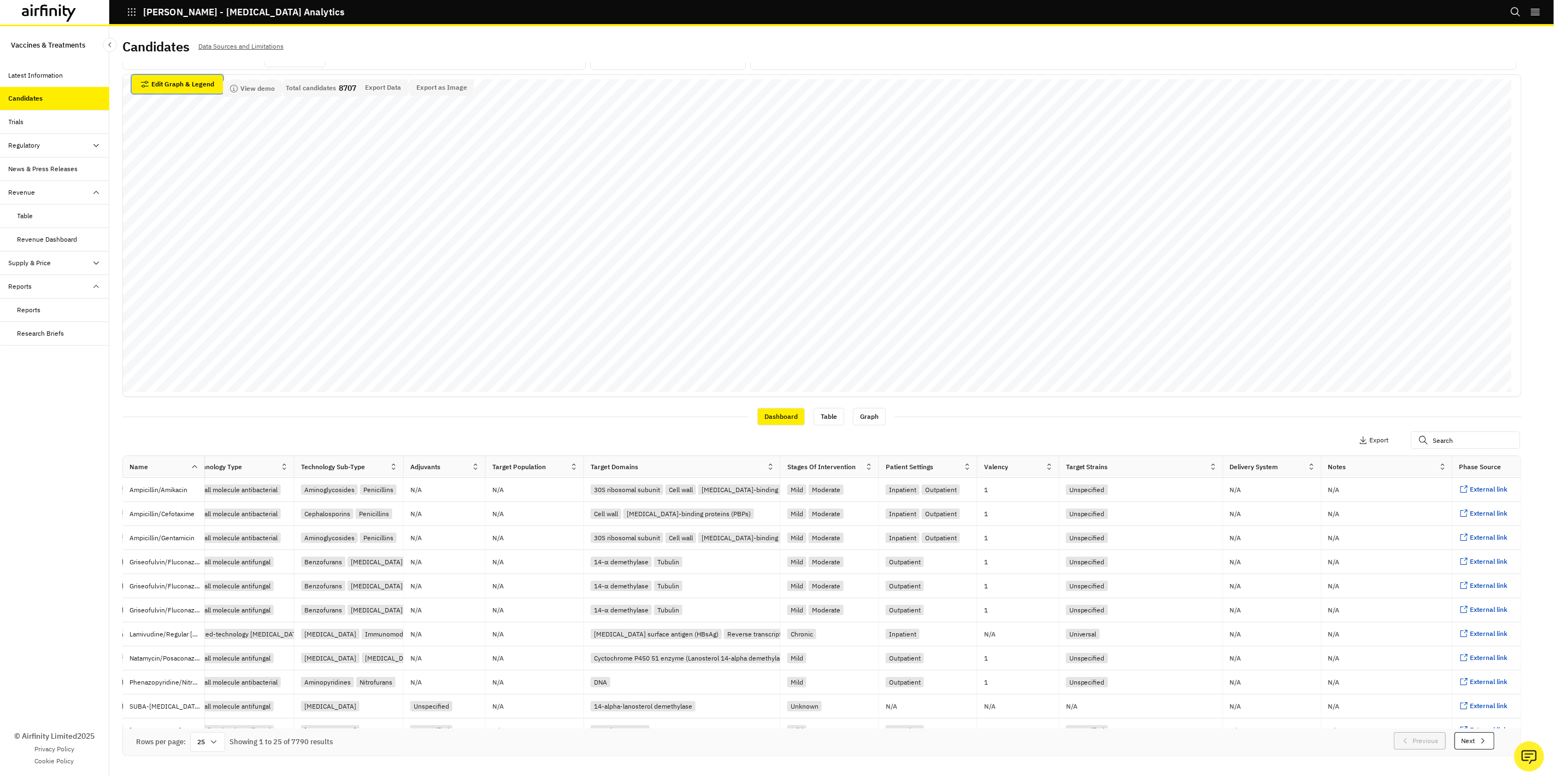
click at [183, 90] on button "Edit Graph & Legend" at bounding box center [177, 84] width 91 height 19
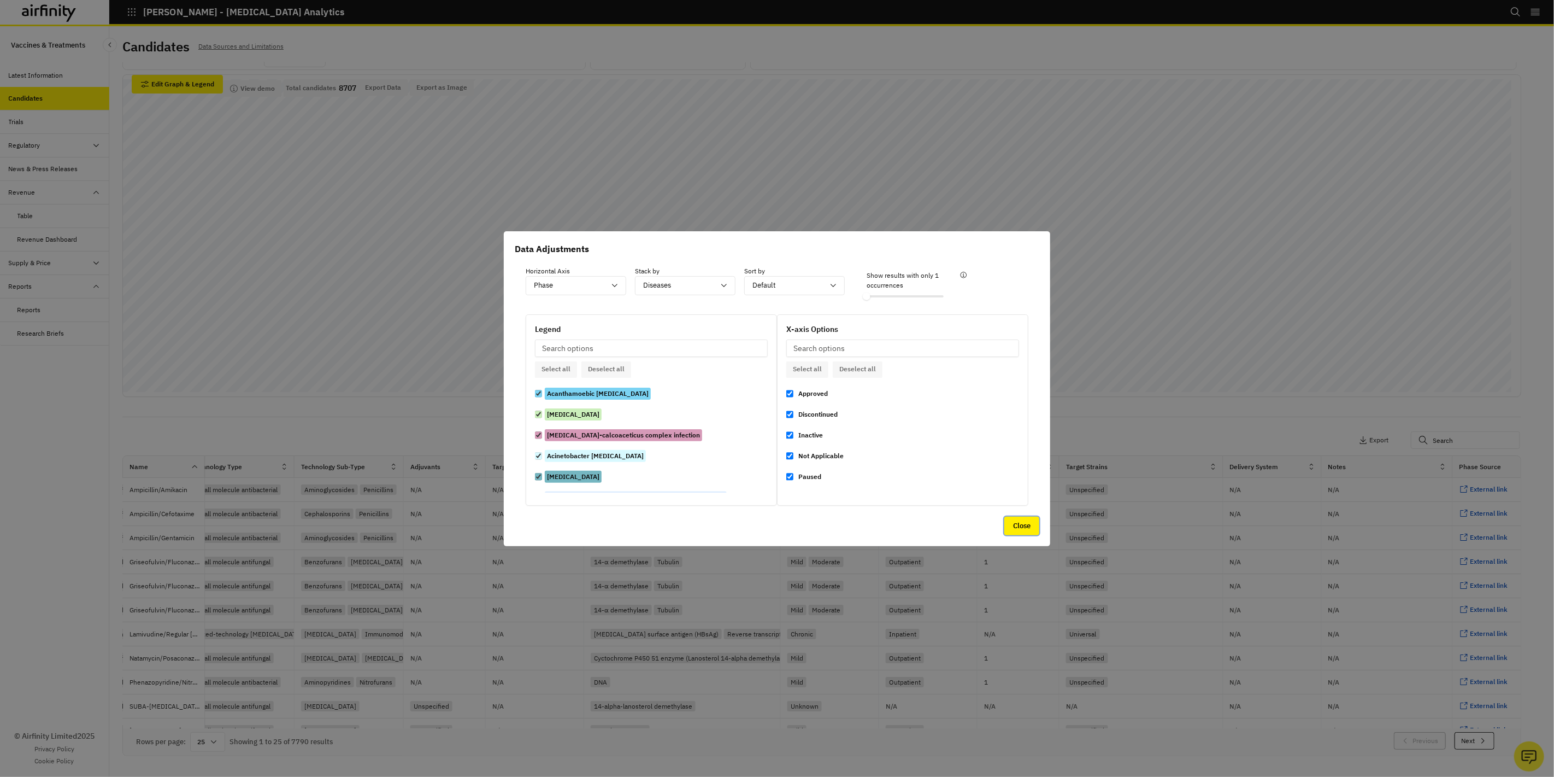
click at [1008, 525] on button "Close" at bounding box center [1021, 525] width 35 height 19
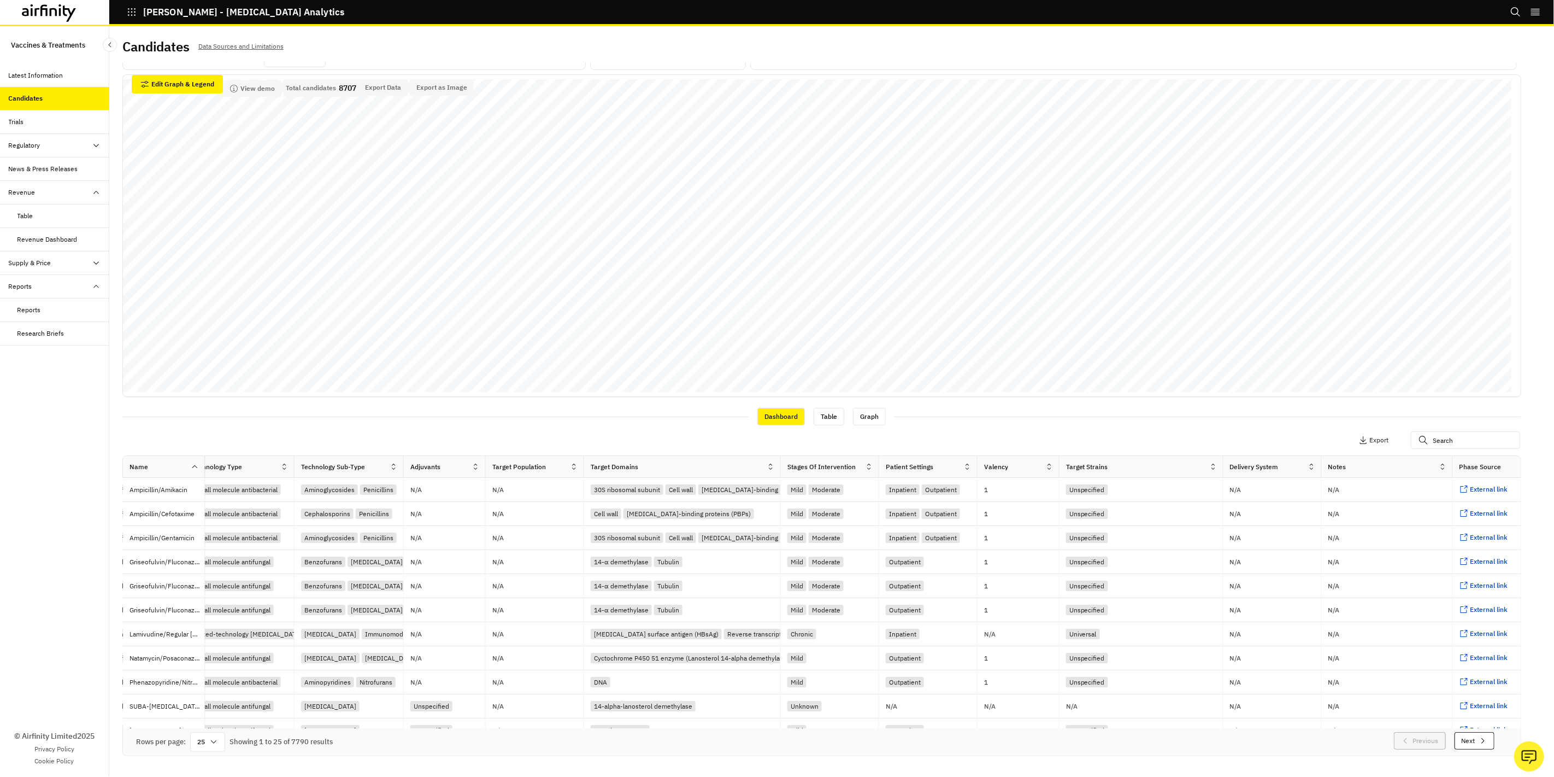
click at [249, 44] on p "Data Sources and Limitations" at bounding box center [240, 46] width 85 height 12
